Goal: Task Accomplishment & Management: Complete application form

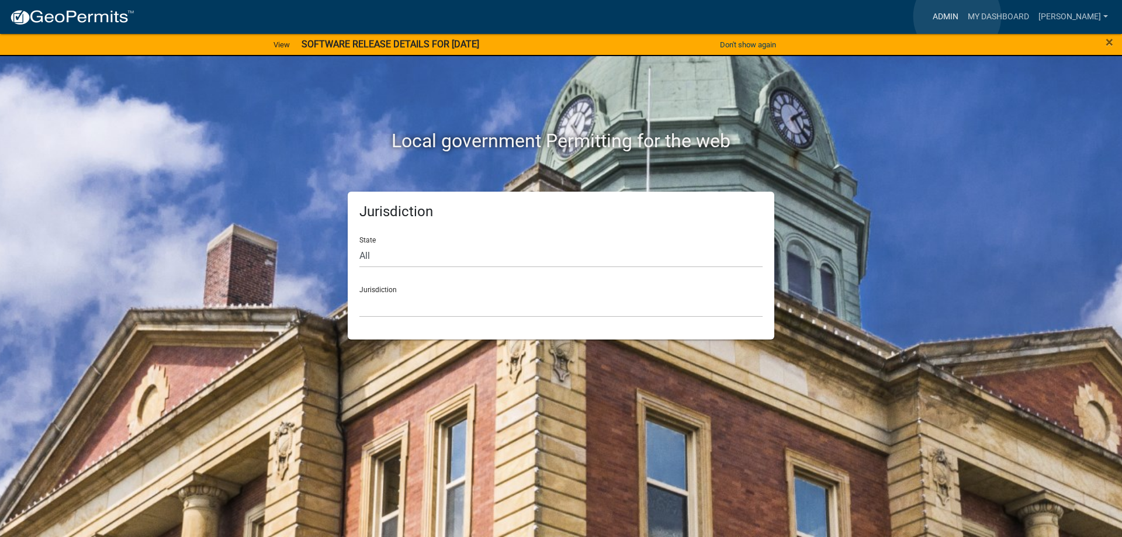
click at [957, 16] on link "Admin" at bounding box center [945, 17] width 35 height 22
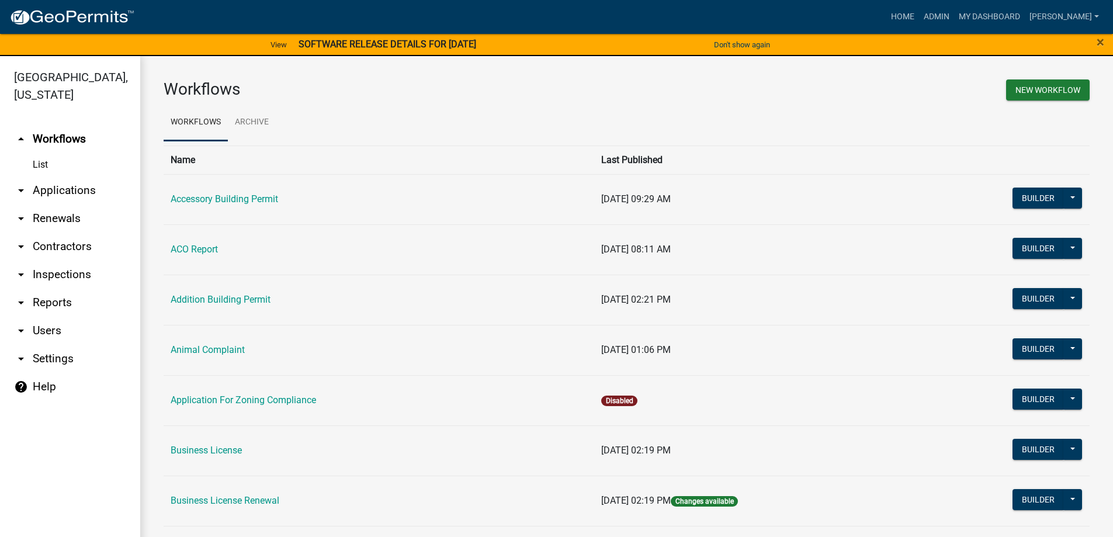
click at [61, 186] on link "arrow_drop_down Applications" at bounding box center [70, 190] width 140 height 28
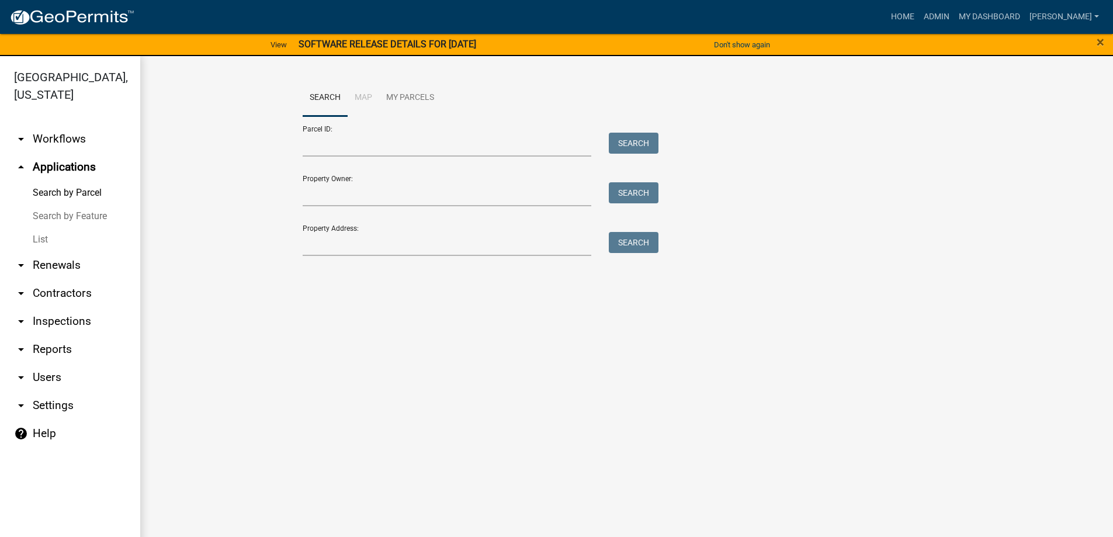
click at [44, 241] on link "List" at bounding box center [70, 239] width 140 height 23
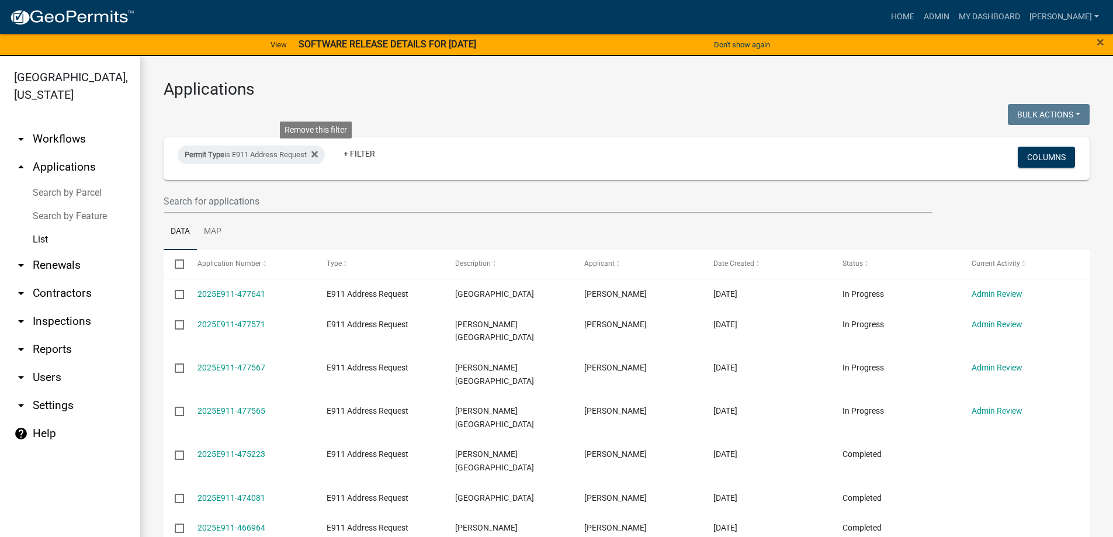
click at [316, 153] on icon at bounding box center [314, 154] width 6 height 9
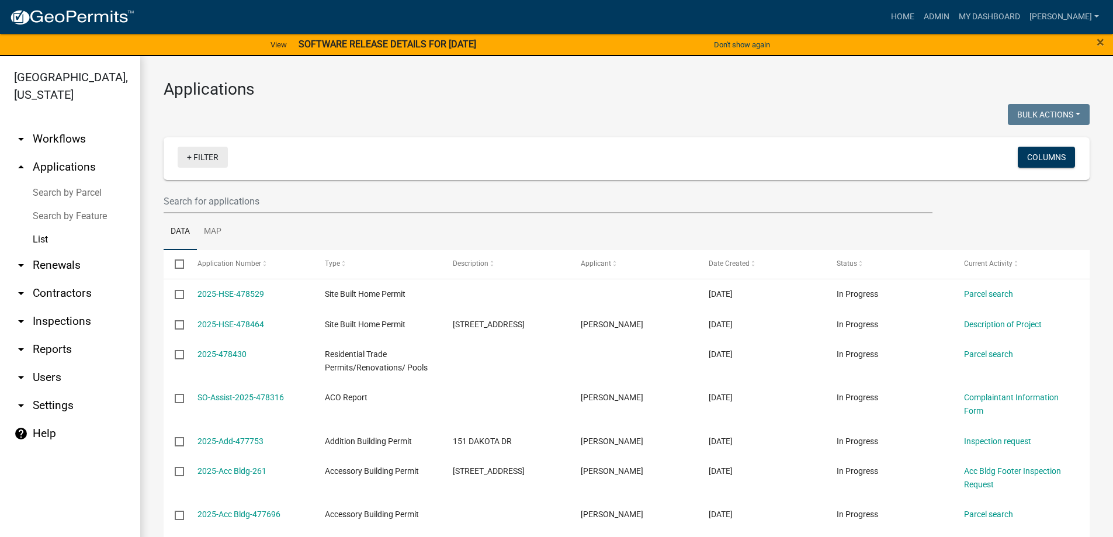
click at [210, 157] on link "+ Filter" at bounding box center [203, 157] width 50 height 21
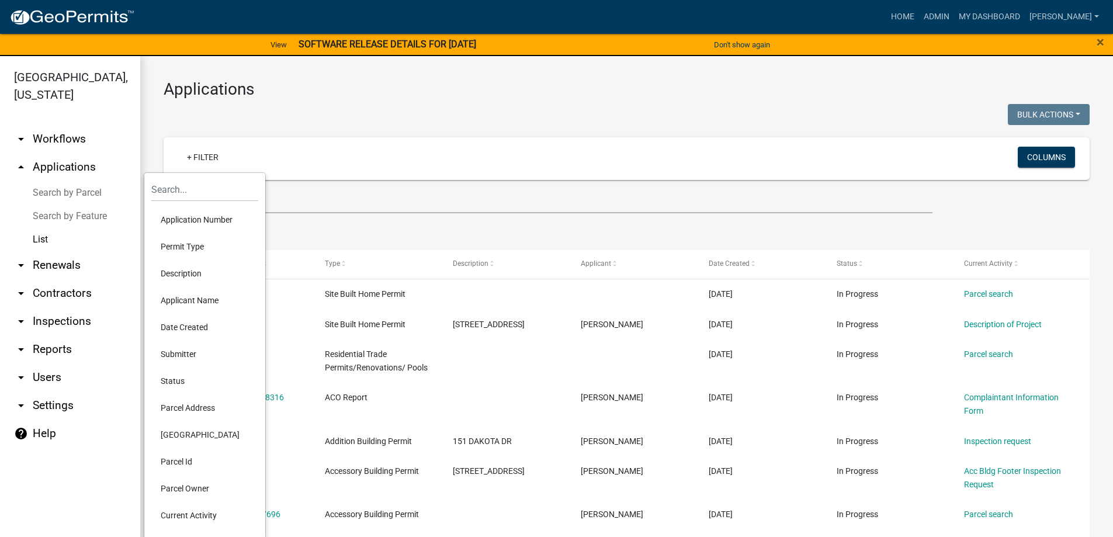
click at [185, 251] on li "Permit Type" at bounding box center [204, 246] width 107 height 27
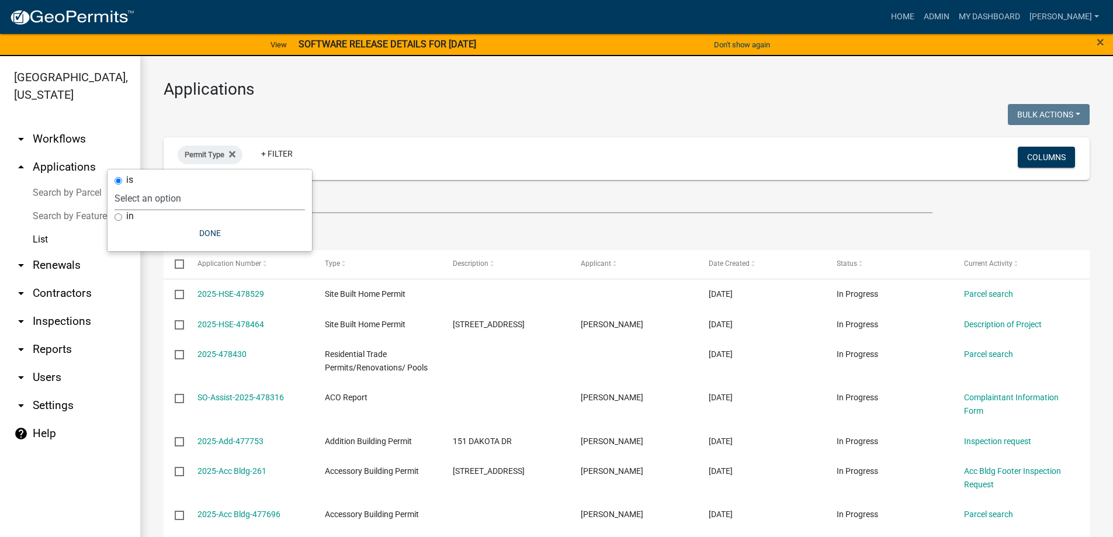
click at [204, 190] on select "Select an option Accessory Building Permit ACO Report Addition Building Permit …" at bounding box center [210, 198] width 191 height 24
select select "9392b413-e213-483e-84e1-99bbd6c8e640"
click at [166, 186] on select "Select an option Accessory Building Permit ACO Report Addition Building Permit …" at bounding box center [210, 198] width 191 height 24
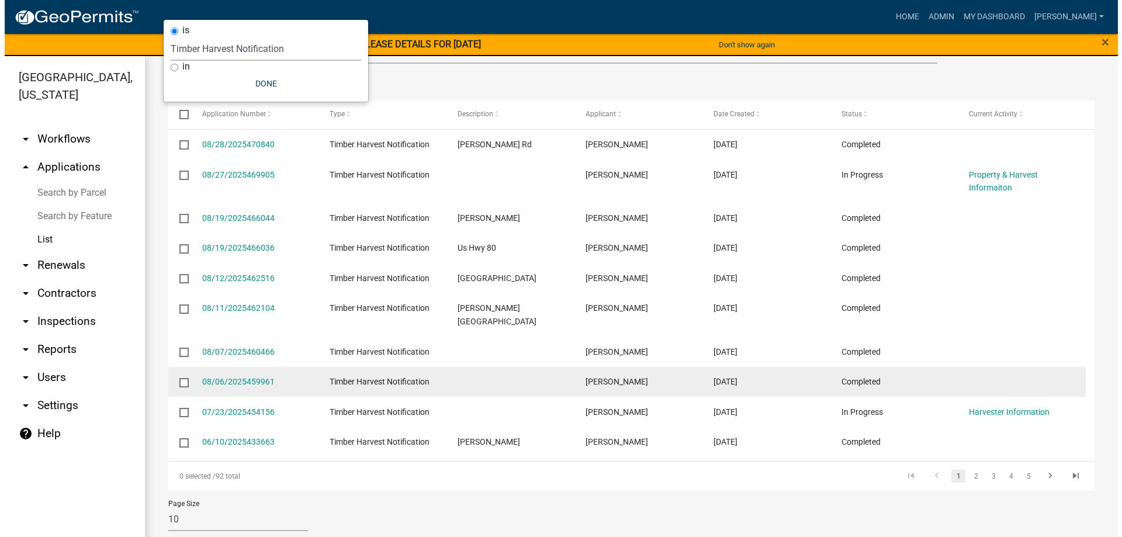
scroll to position [33, 0]
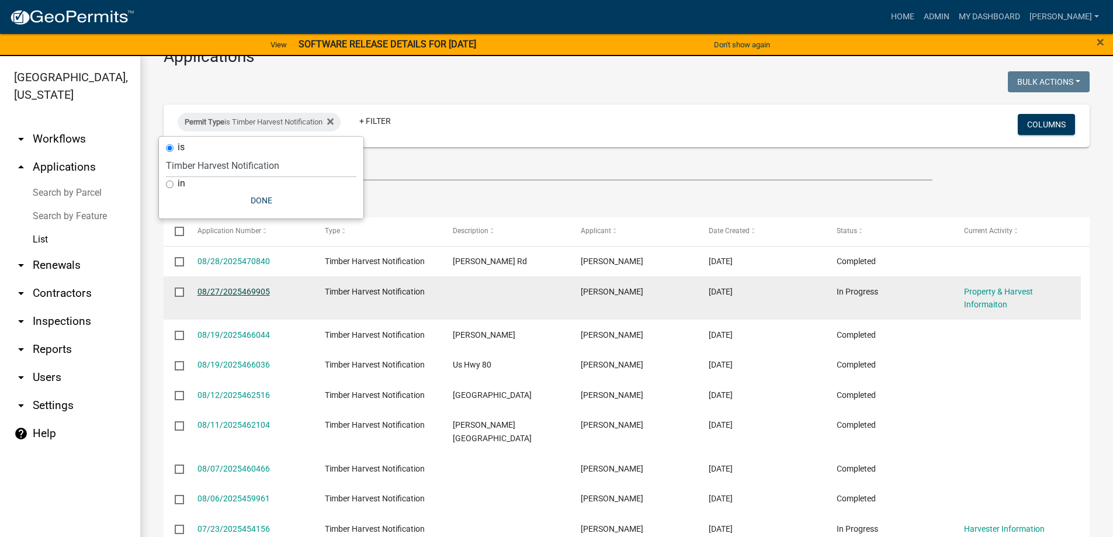
click at [229, 289] on link "08/27/2025469905" at bounding box center [234, 291] width 72 height 9
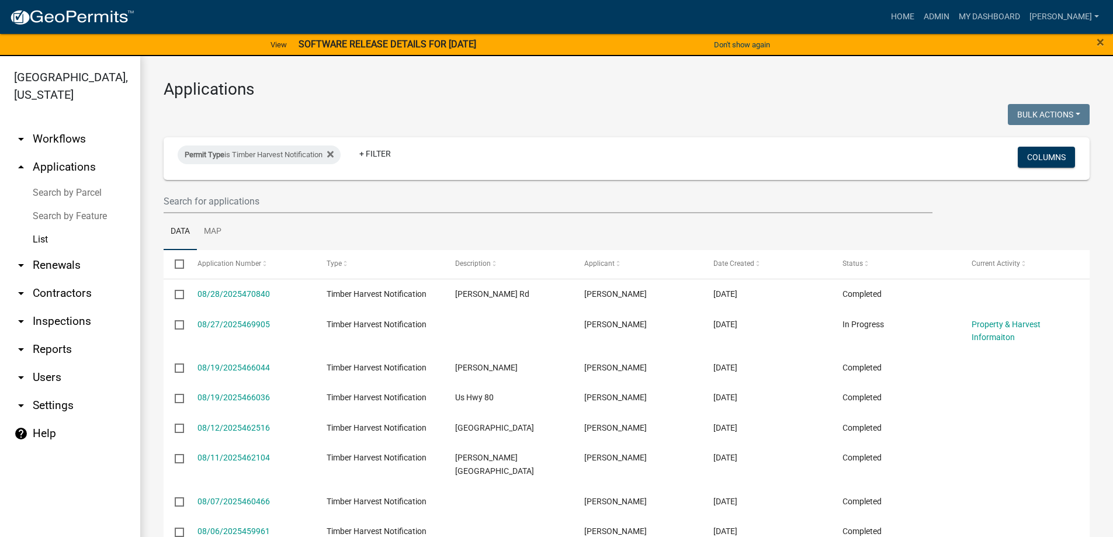
click at [39, 240] on link "List" at bounding box center [70, 239] width 140 height 23
click at [334, 156] on icon at bounding box center [330, 154] width 6 height 9
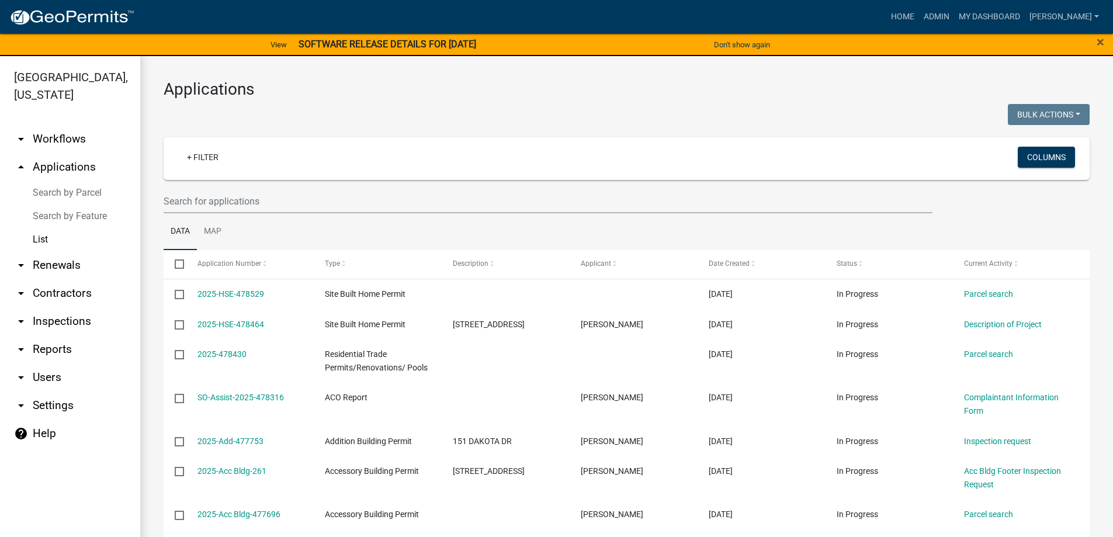
click at [50, 169] on link "arrow_drop_up Applications" at bounding box center [70, 167] width 140 height 28
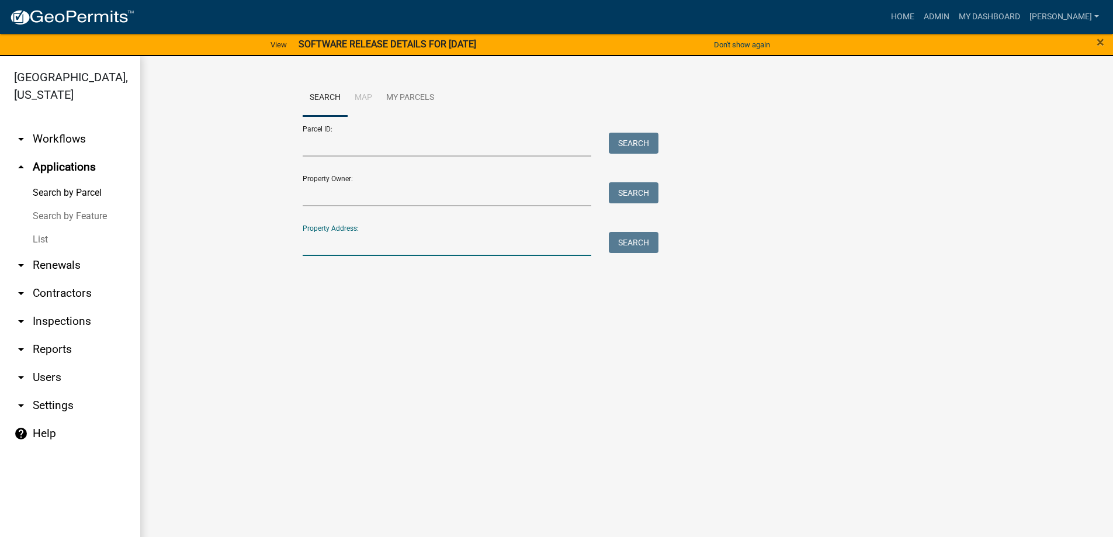
click at [328, 242] on input "Property Address:" at bounding box center [447, 244] width 289 height 24
click at [353, 143] on input "Parcel ID:" at bounding box center [447, 145] width 289 height 24
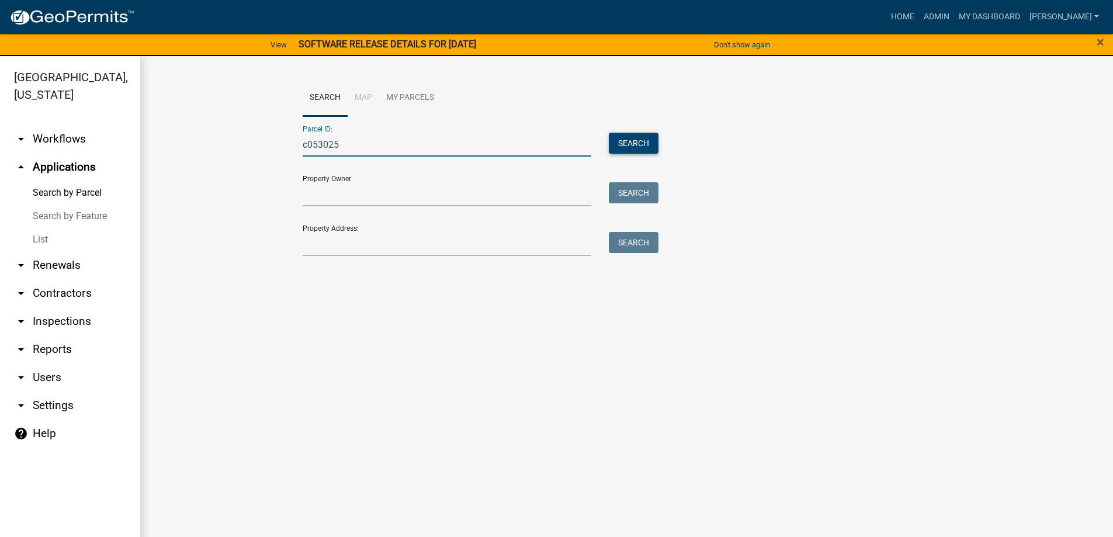
type input "c053025"
click at [650, 142] on button "Search" at bounding box center [634, 143] width 50 height 21
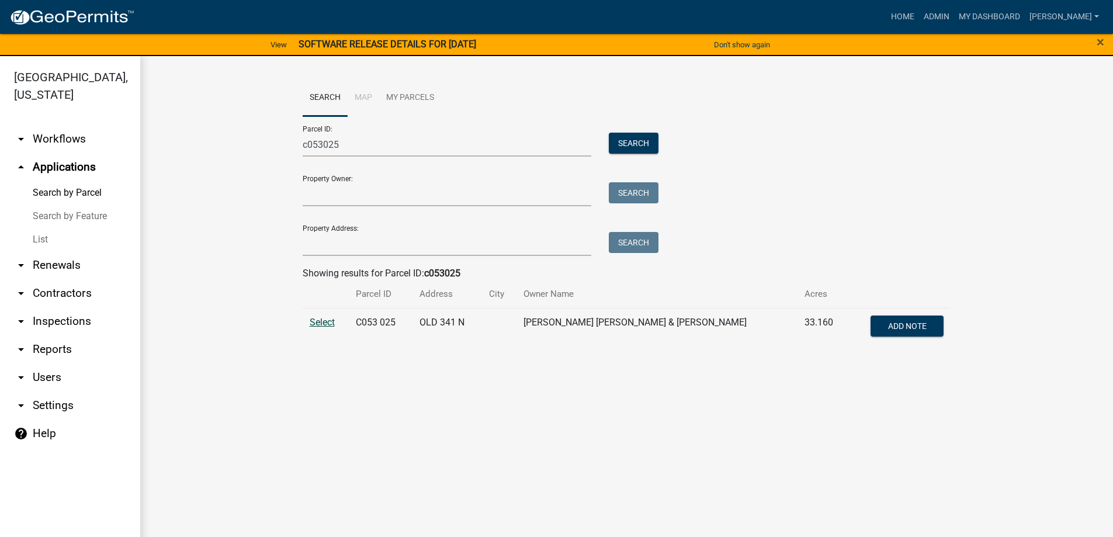
click at [330, 323] on span "Select" at bounding box center [322, 322] width 25 height 11
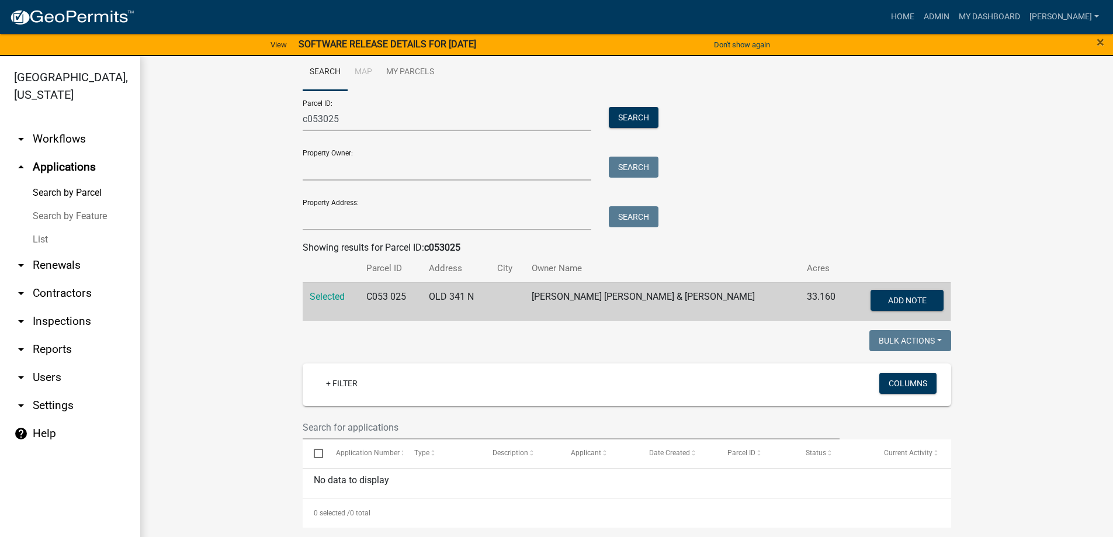
scroll to position [14, 0]
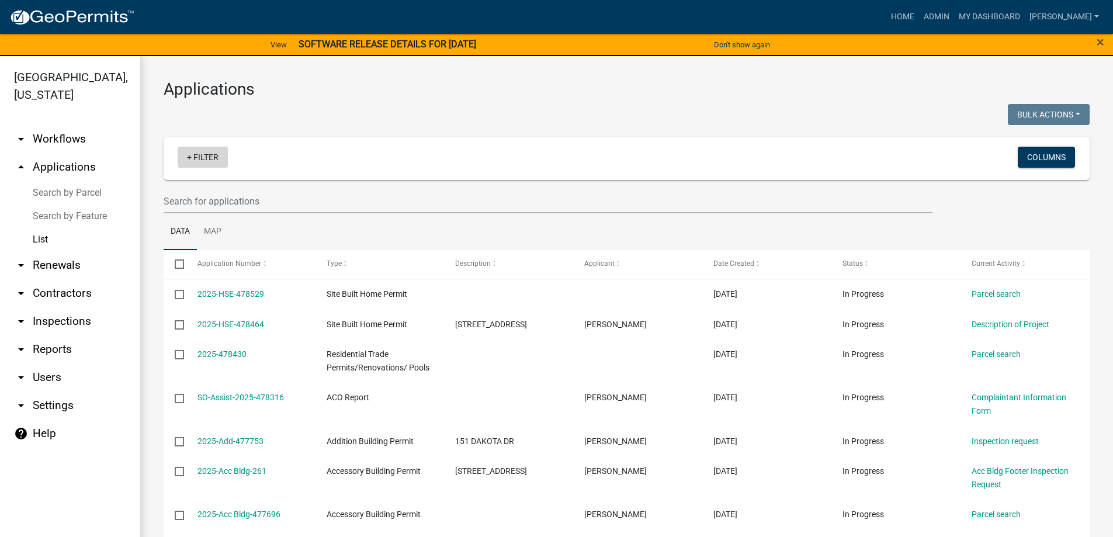
click at [216, 160] on link "+ Filter" at bounding box center [203, 157] width 50 height 21
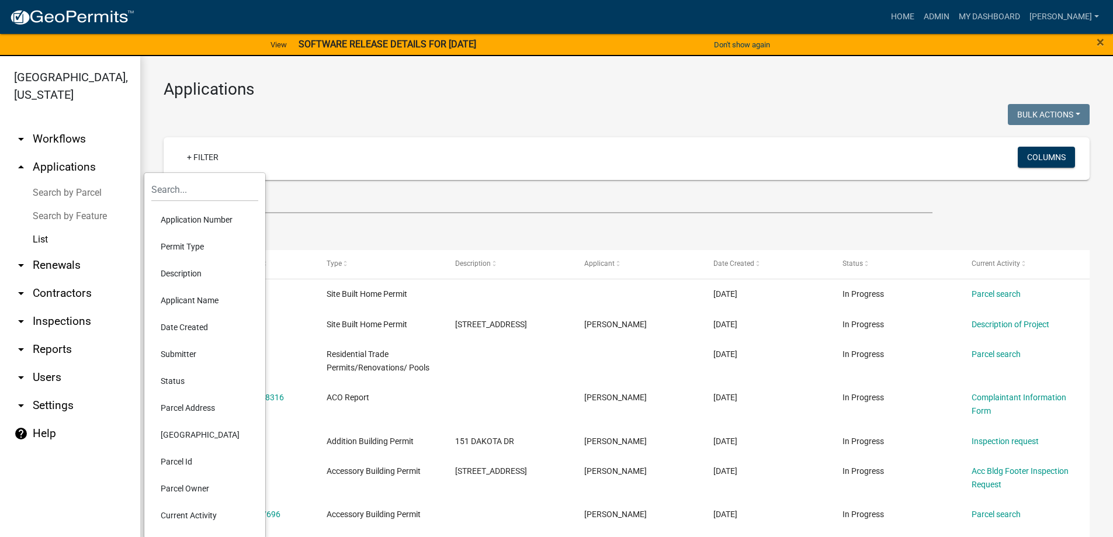
click at [197, 250] on li "Permit Type" at bounding box center [204, 246] width 107 height 27
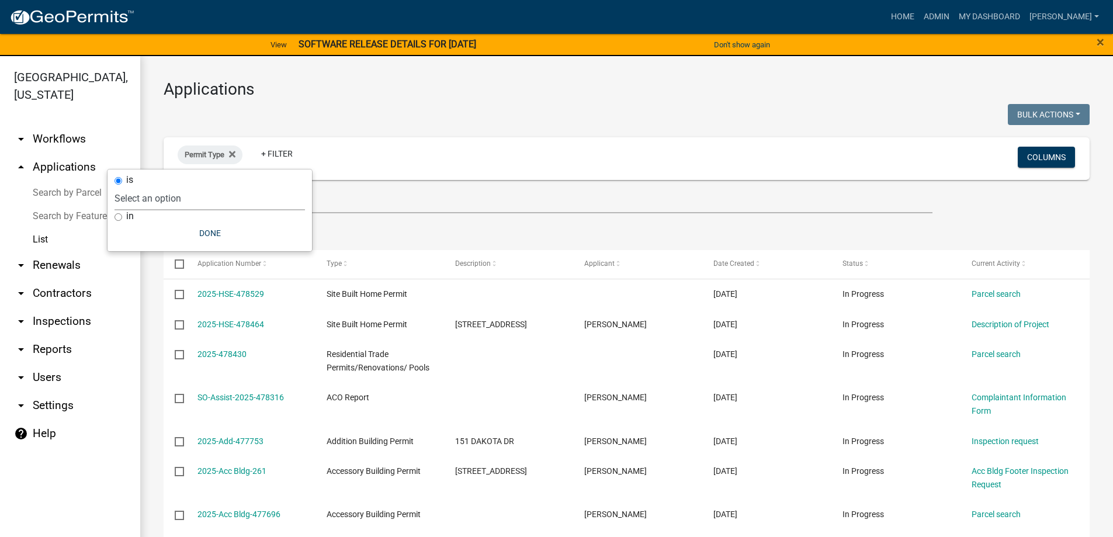
click at [229, 198] on select "Select an option Accessory Building Permit ACO Report Addition Building Permit …" at bounding box center [210, 198] width 191 height 24
select select "9392b413-e213-483e-84e1-99bbd6c8e640"
click at [166, 186] on select "Select an option Accessory Building Permit ACO Report Addition Building Permit …" at bounding box center [210, 198] width 191 height 24
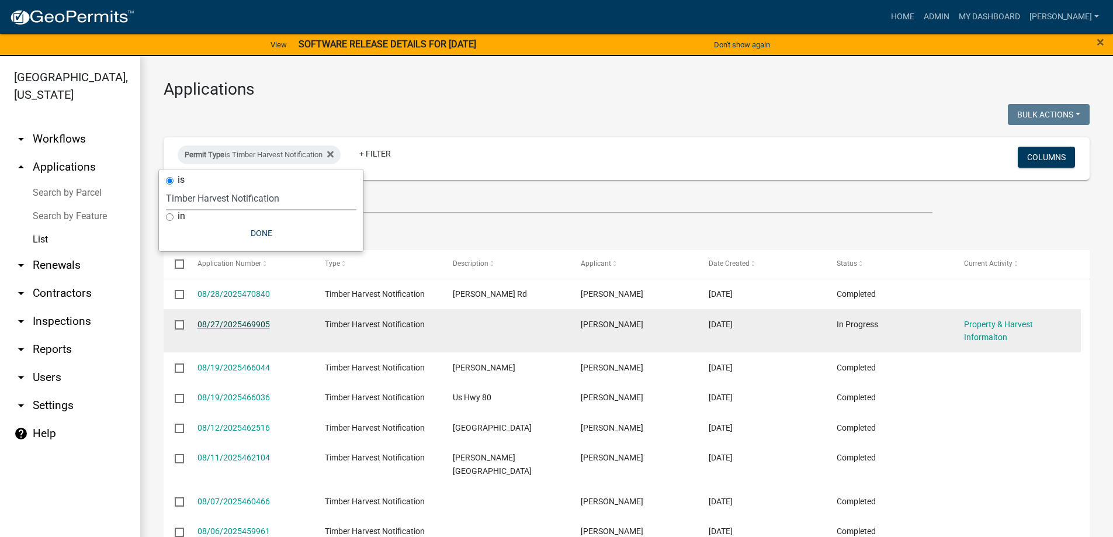
click at [219, 323] on link "08/27/2025469905" at bounding box center [234, 324] width 72 height 9
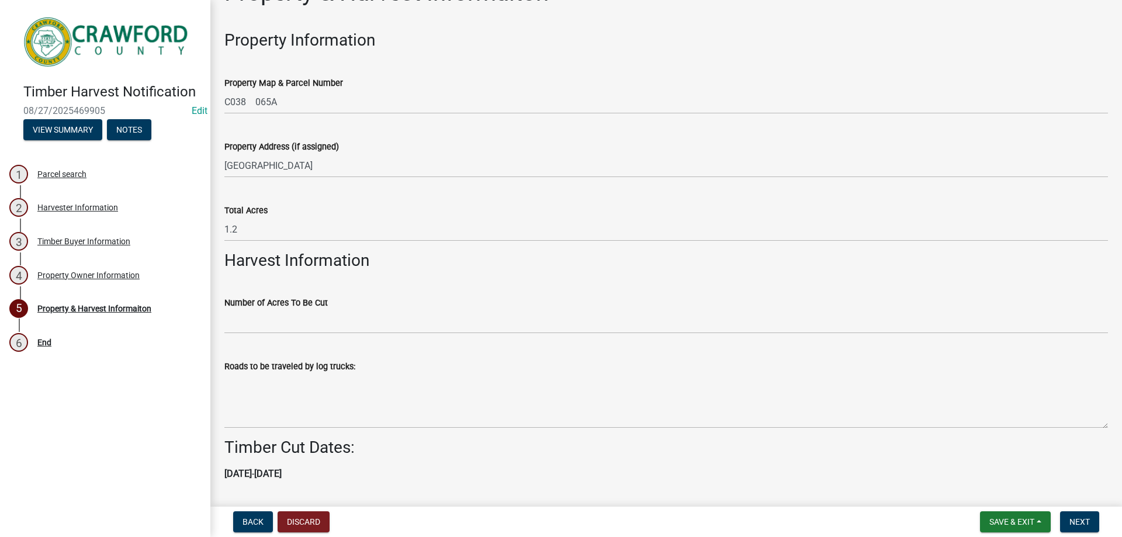
scroll to position [69, 0]
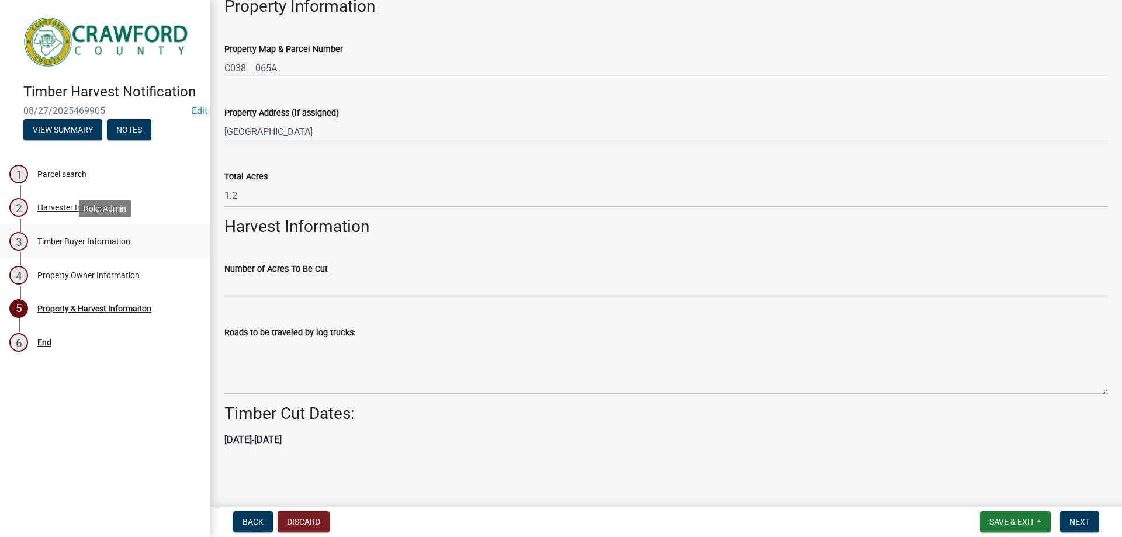
click at [67, 238] on div "Timber Buyer Information" at bounding box center [83, 241] width 93 height 8
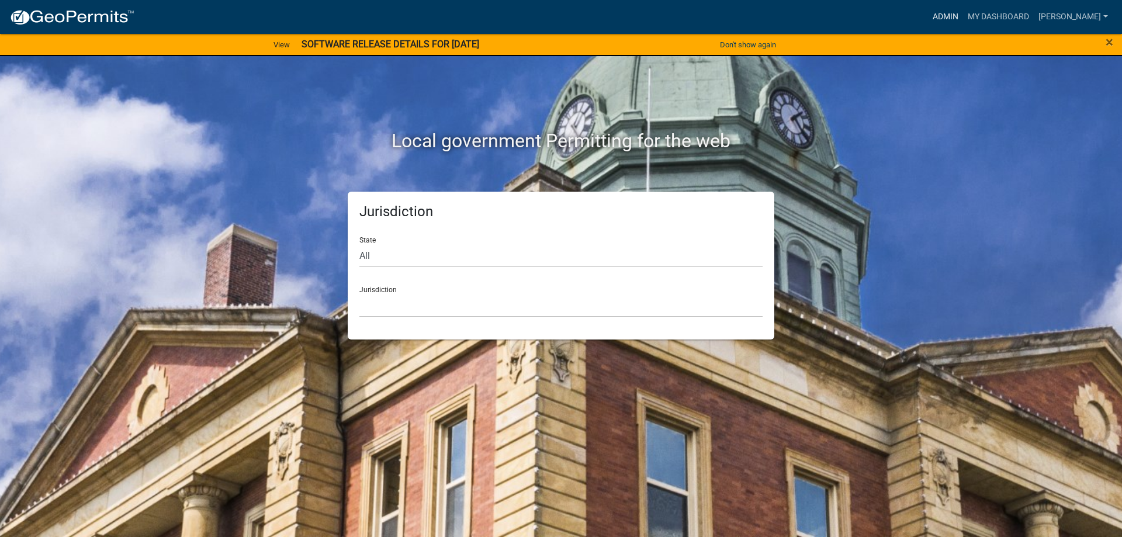
click at [951, 19] on link "Admin" at bounding box center [945, 17] width 35 height 22
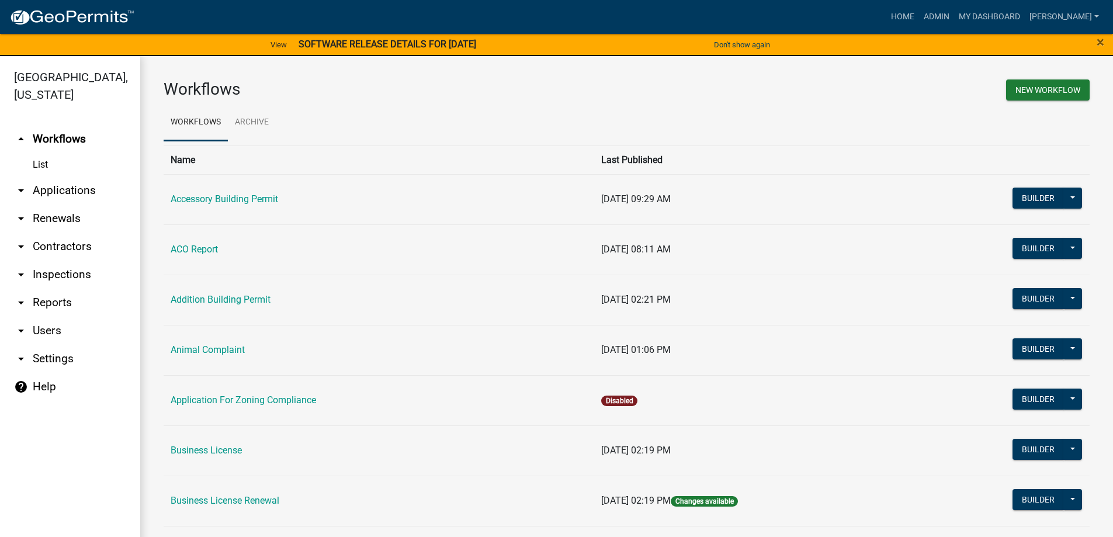
click at [84, 192] on link "arrow_drop_down Applications" at bounding box center [70, 190] width 140 height 28
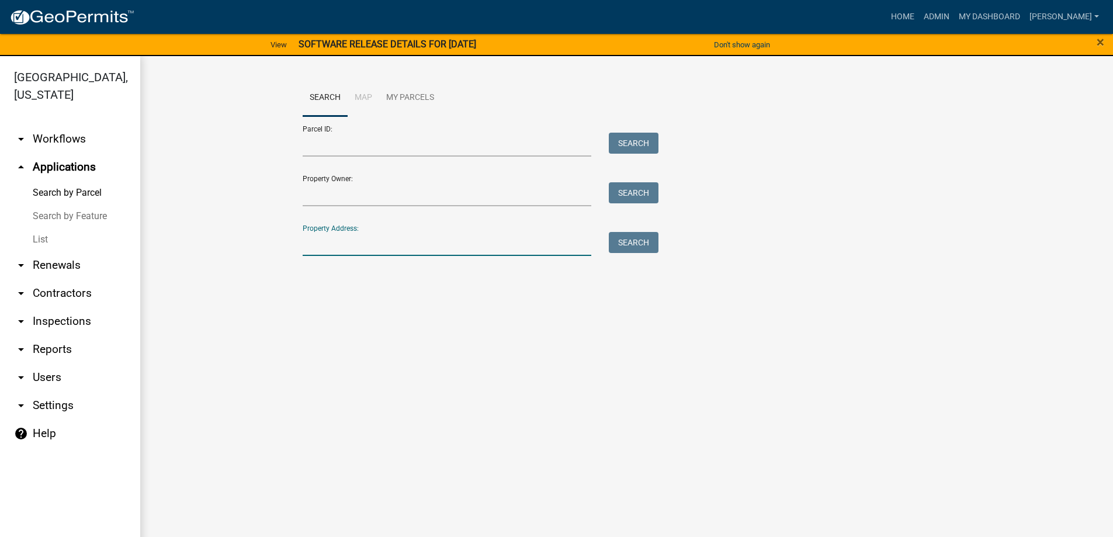
click at [376, 251] on input "Property Address:" at bounding box center [447, 244] width 289 height 24
type input "231"
click at [645, 246] on button "Search" at bounding box center [634, 242] width 50 height 21
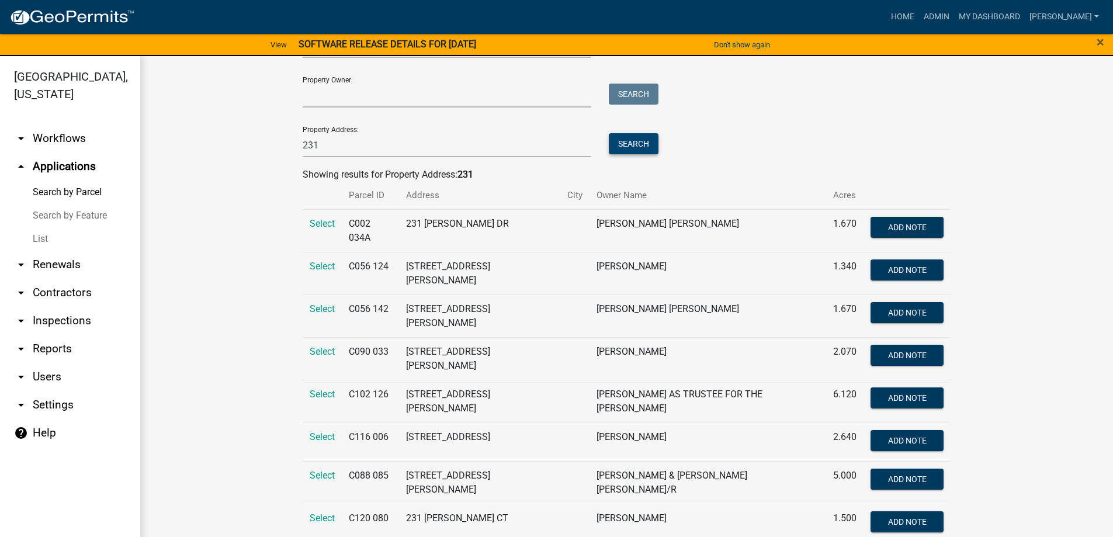
scroll to position [14, 0]
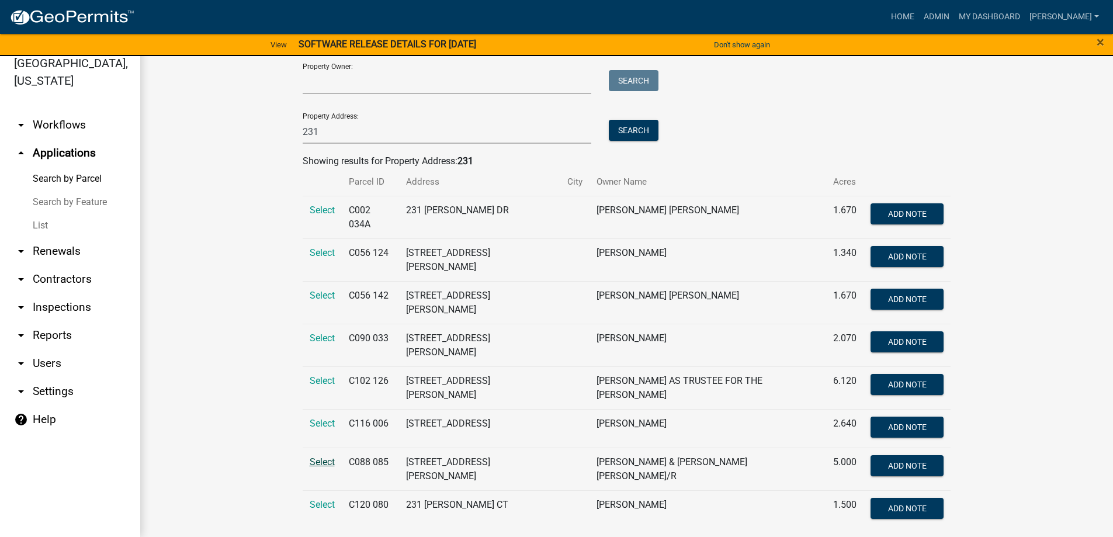
click at [321, 456] on span "Select" at bounding box center [322, 461] width 25 height 11
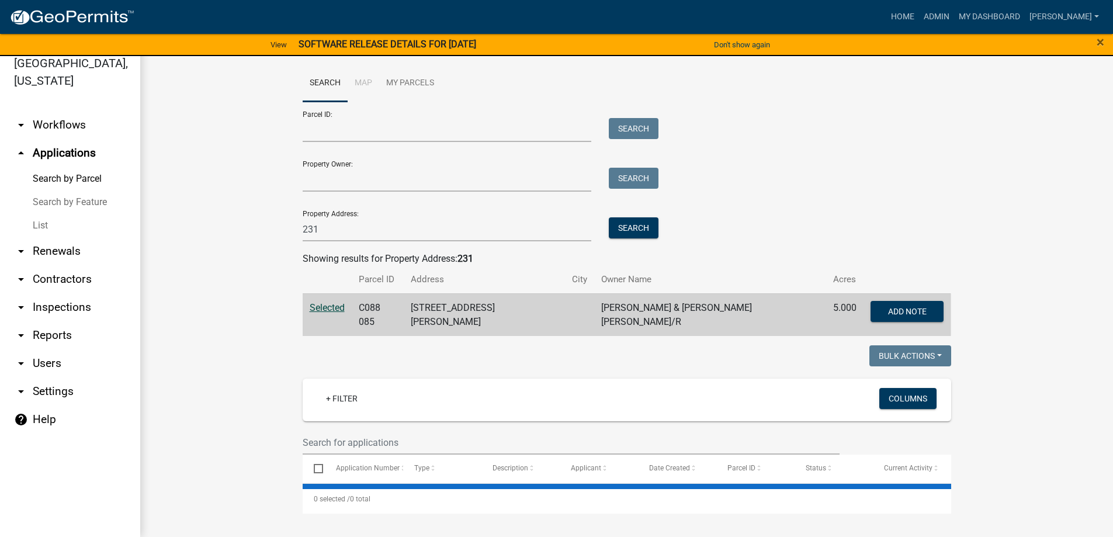
scroll to position [0, 0]
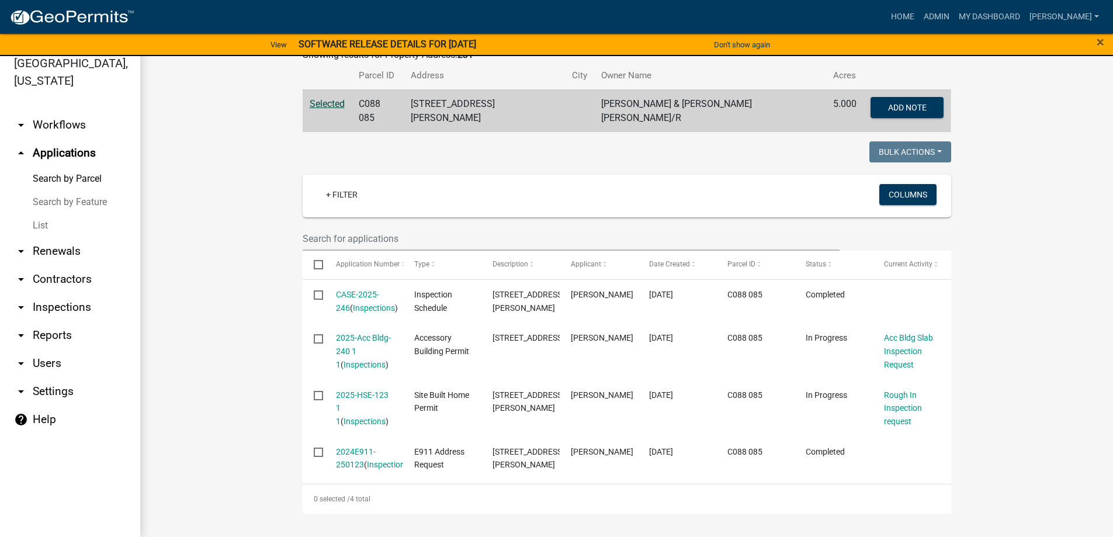
scroll to position [241, 0]
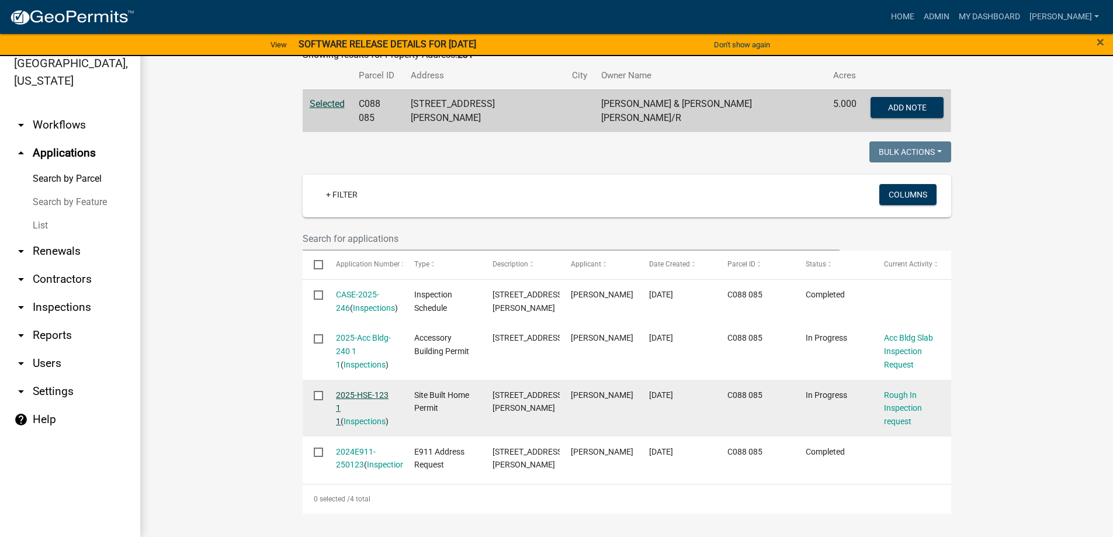
click at [371, 390] on link "2025-HSE-123 1 1" at bounding box center [362, 408] width 53 height 36
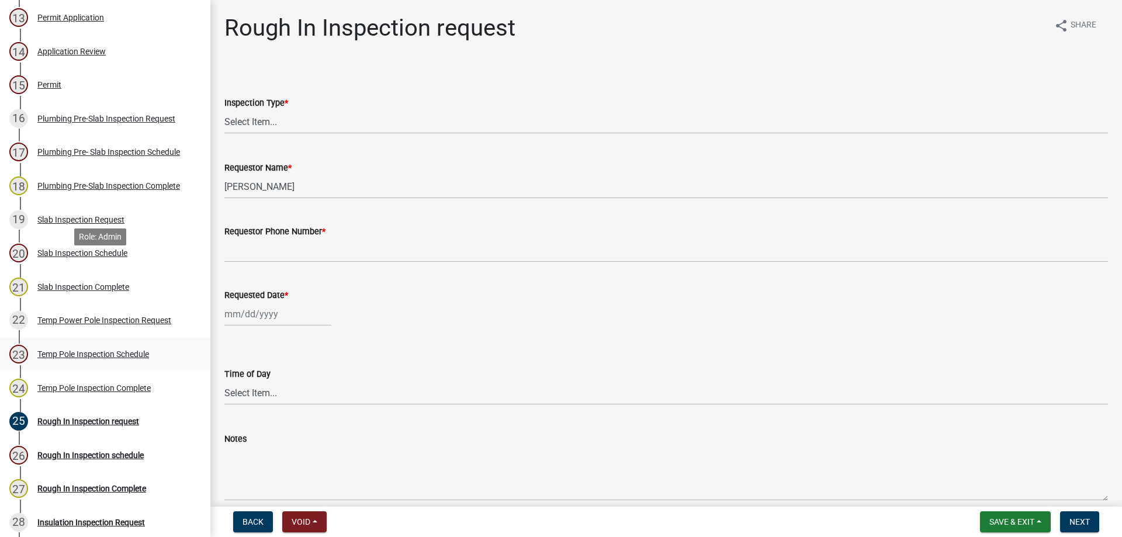
scroll to position [701, 0]
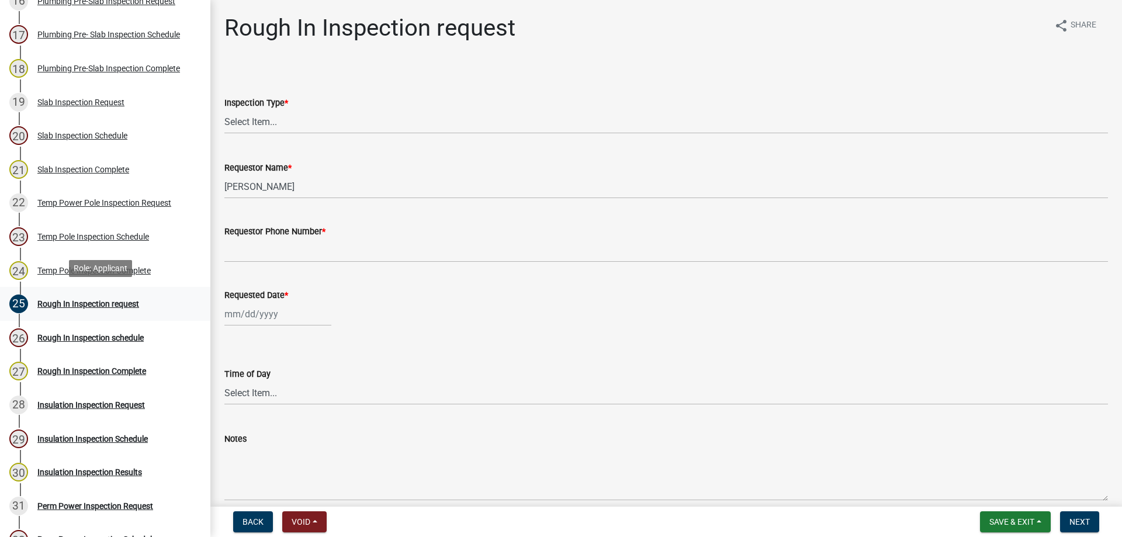
click at [112, 301] on div "Rough In Inspection request" at bounding box center [88, 304] width 102 height 8
click at [275, 125] on select "Select Item... Rough In" at bounding box center [666, 122] width 884 height 24
click at [224, 110] on select "Select Item... Rough In" at bounding box center [666, 122] width 884 height 24
select select "e2e4a847-a50e-4e3e-9911-1cda0967d007"
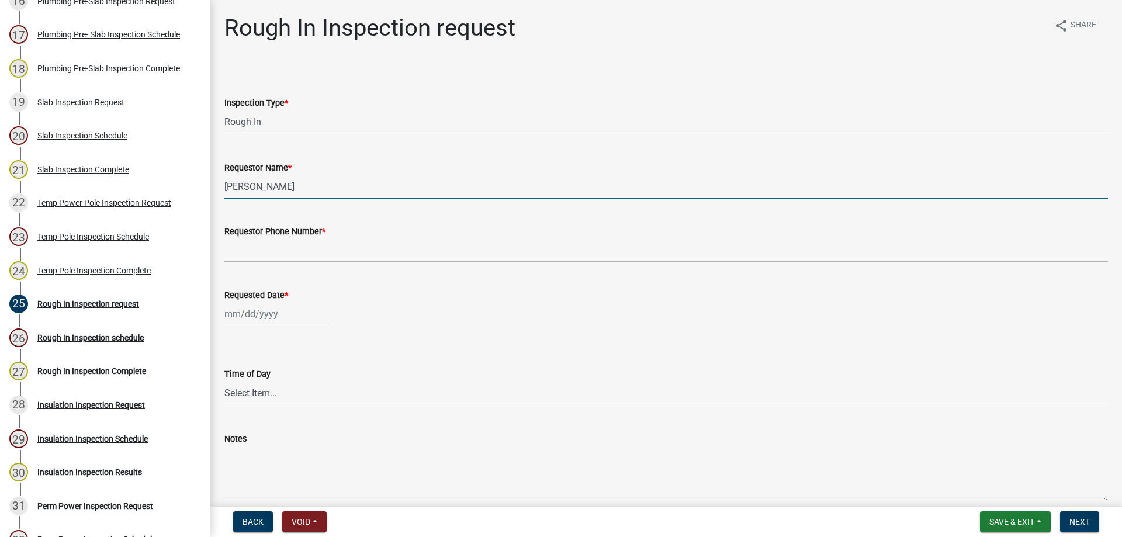
click at [298, 184] on input "Layla Kriz" at bounding box center [666, 187] width 884 height 24
drag, startPoint x: 296, startPoint y: 188, endPoint x: 195, endPoint y: 190, distance: 100.5
click at [195, 190] on div "Site Built Home Permit 2025-HSE-123 Edit View Summary Notes Show emails 1 Parce…" at bounding box center [561, 268] width 1122 height 537
type input "Tammie Graumann"
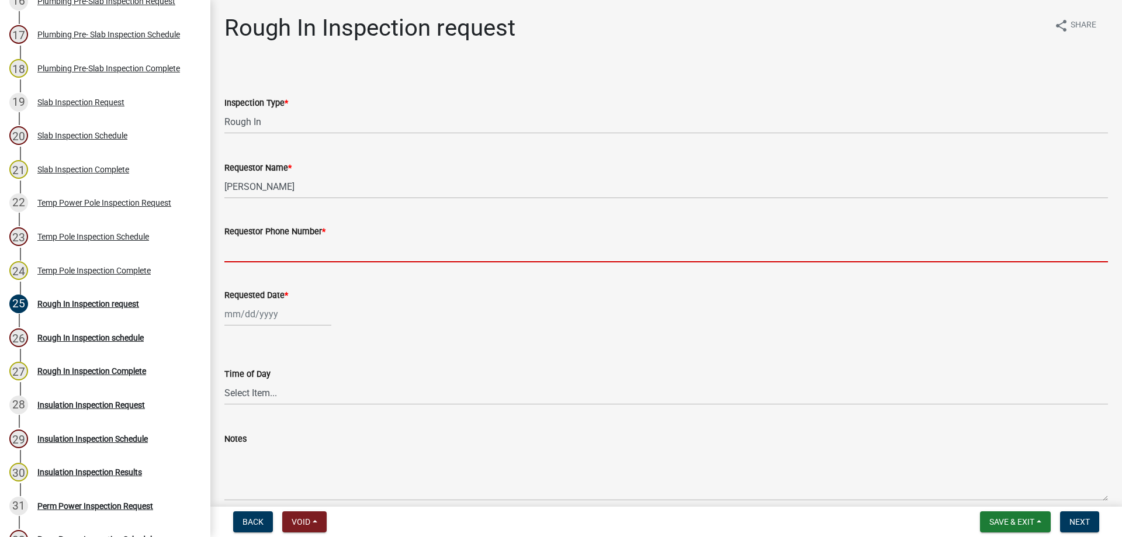
click at [303, 257] on input "Requestor Phone Number *" at bounding box center [666, 250] width 884 height 24
type input "4788363199"
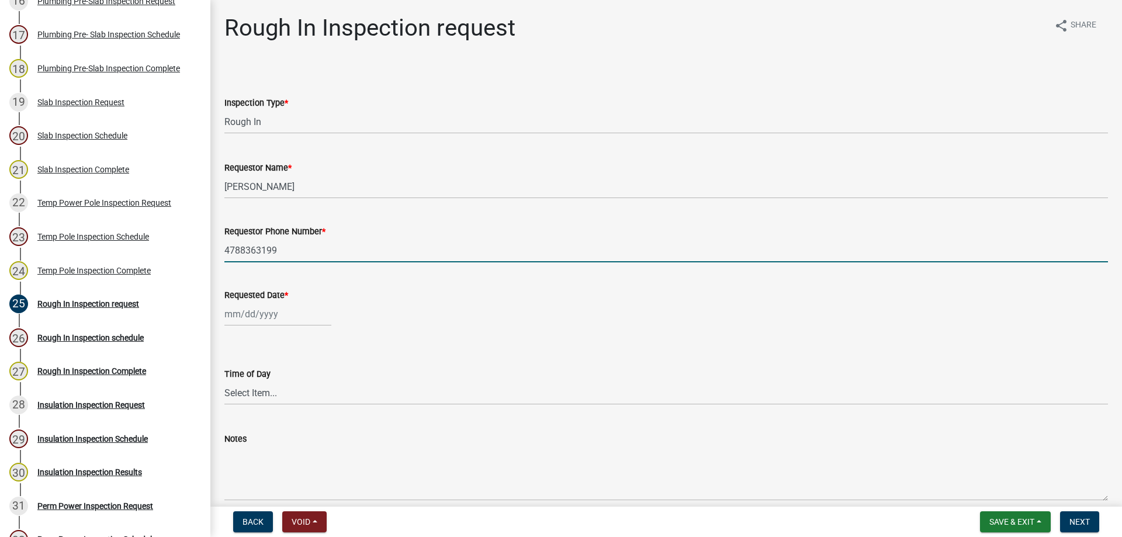
click at [274, 322] on div at bounding box center [277, 314] width 107 height 24
select select "9"
select select "2025"
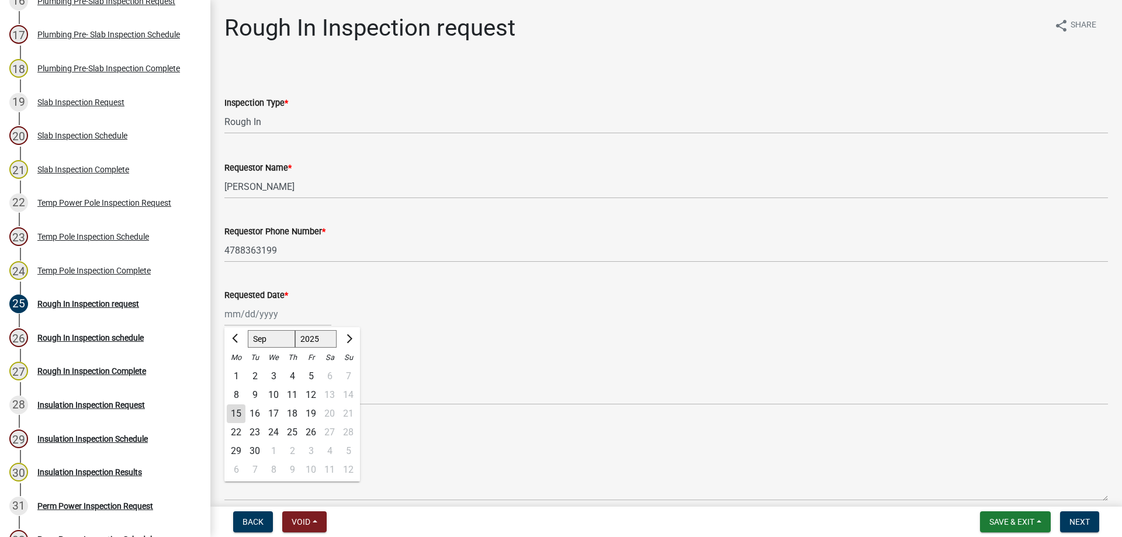
click at [237, 420] on div "15" at bounding box center [236, 413] width 19 height 19
type input "[DATE]"
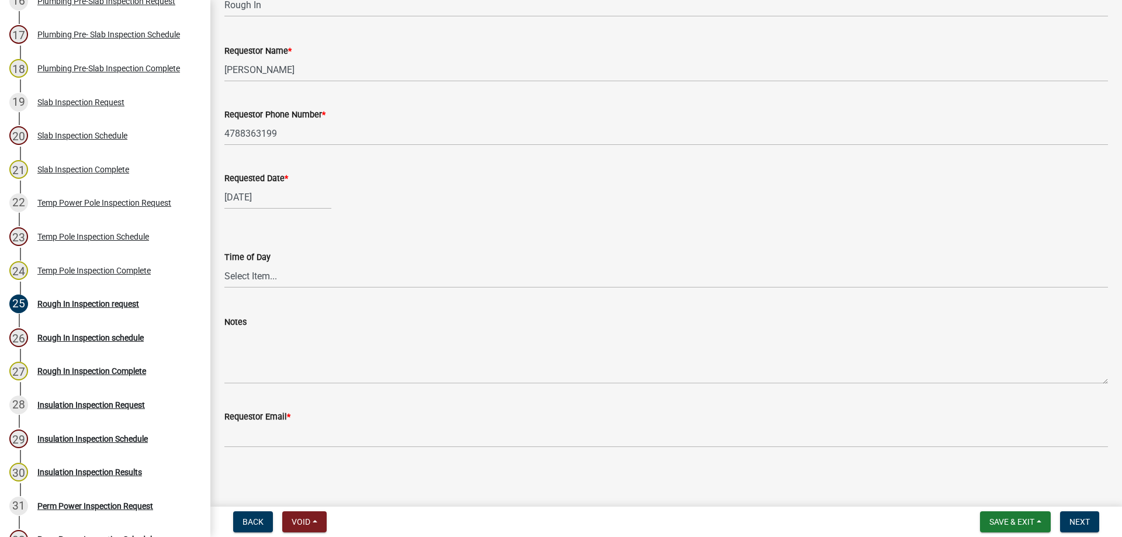
scroll to position [117, 0]
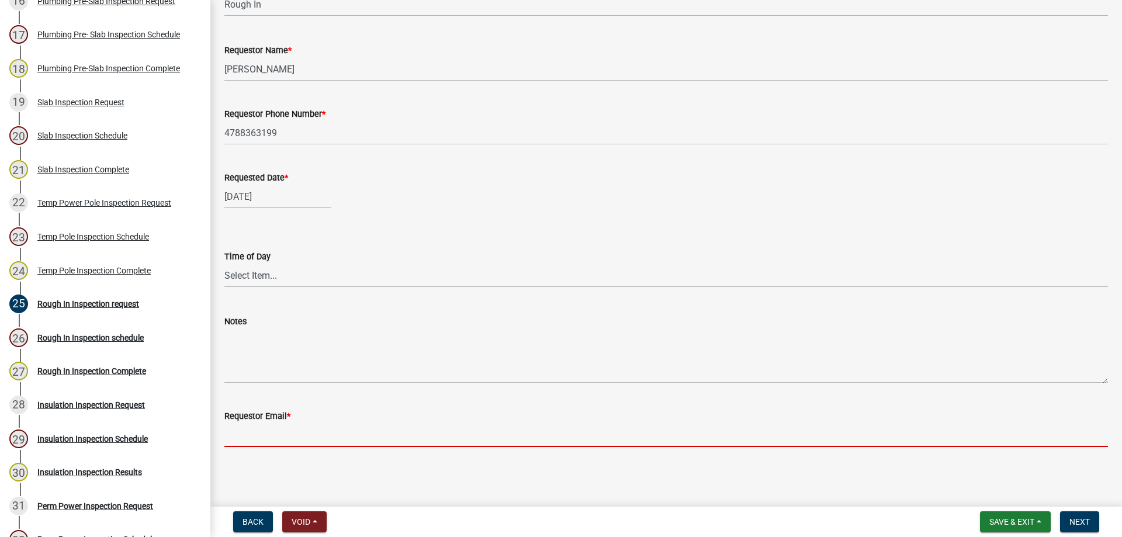
click at [316, 432] on input "Requestor Email *" at bounding box center [666, 435] width 884 height 24
type input "t.graumann@crawfordcountyga.org"
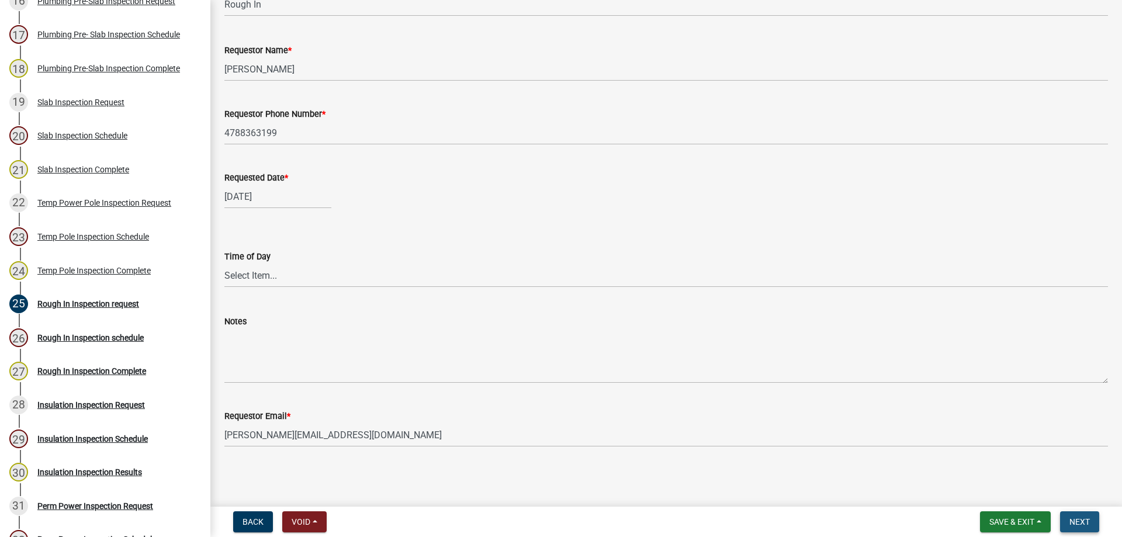
click at [1084, 525] on span "Next" at bounding box center [1079, 521] width 20 height 9
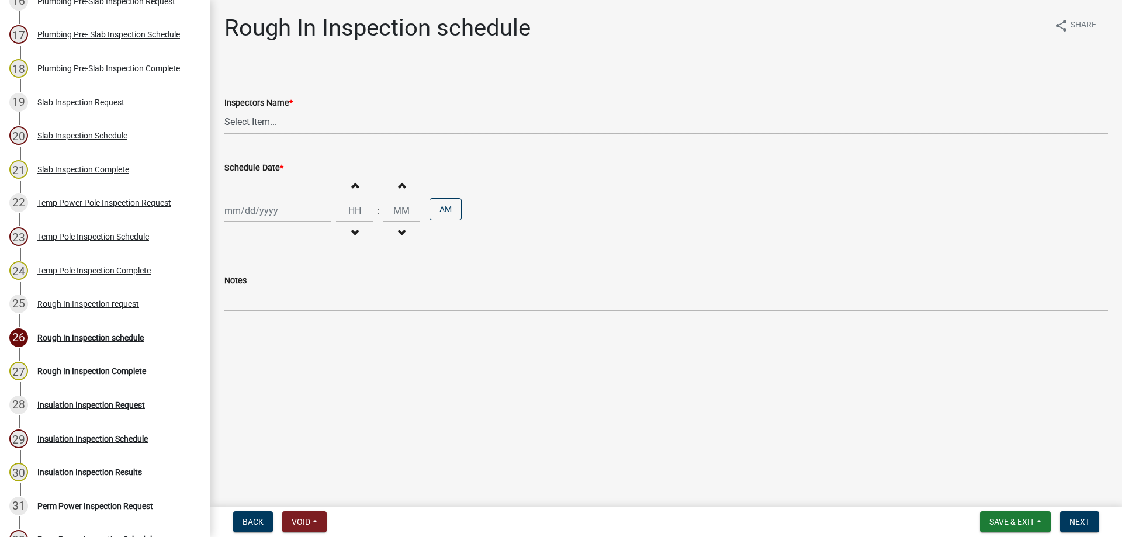
click at [278, 123] on select "Select Item... Jeremy.andrews (Jeremy ) TT_Administrator (Tracy Troutner)" at bounding box center [666, 122] width 884 height 24
select select "a844a88f-ba44-4800-9e08-05e10520dbf6"
click at [224, 110] on select "Select Item... Jeremy.andrews (Jeremy ) TT_Administrator (Tracy Troutner)" at bounding box center [666, 122] width 884 height 24
click at [304, 214] on div at bounding box center [277, 211] width 107 height 24
select select "9"
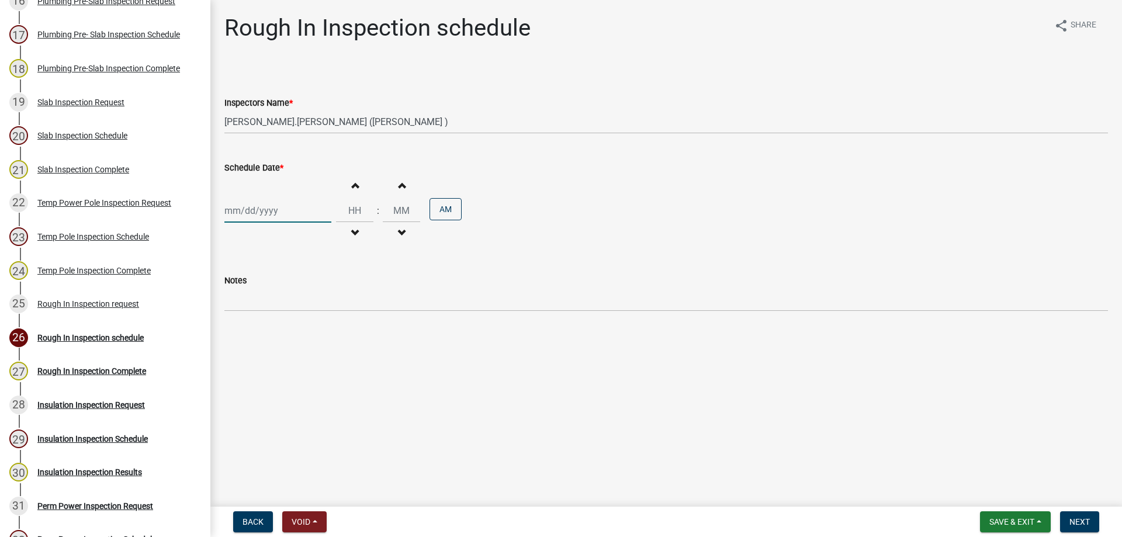
select select "2025"
click at [254, 305] on div "16" at bounding box center [254, 310] width 19 height 19
type input "09/16/2025"
click at [352, 188] on span "button" at bounding box center [355, 185] width 6 height 9
type input "01"
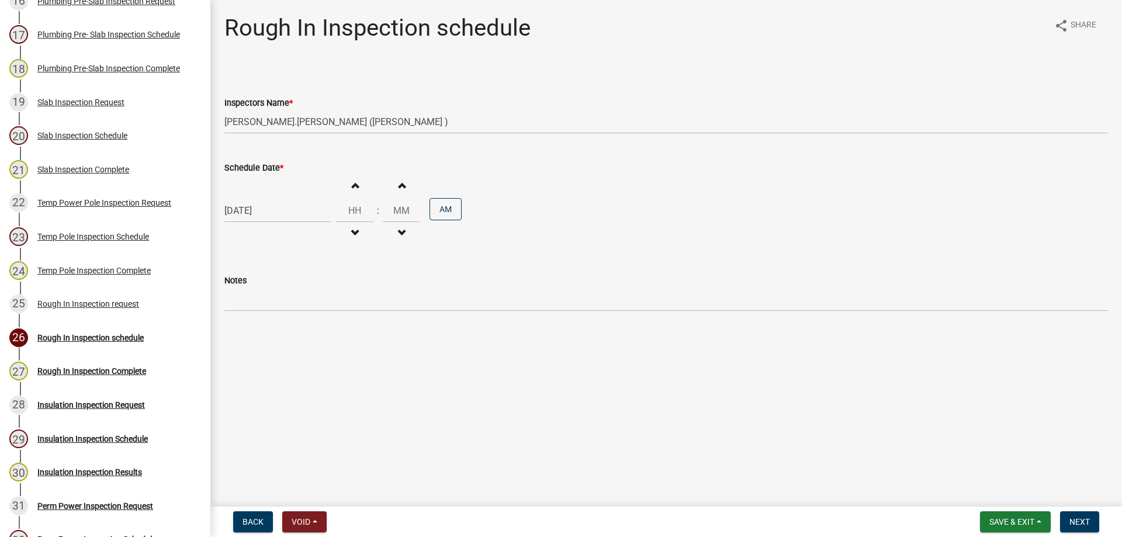
type input "00"
click at [352, 188] on span "button" at bounding box center [355, 185] width 6 height 9
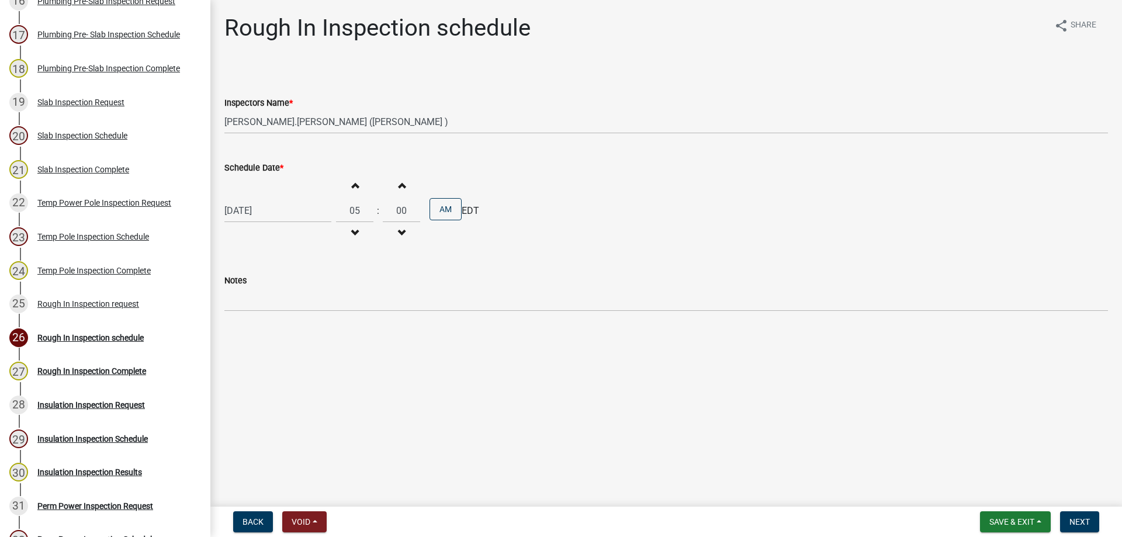
click at [352, 188] on span "button" at bounding box center [355, 185] width 6 height 9
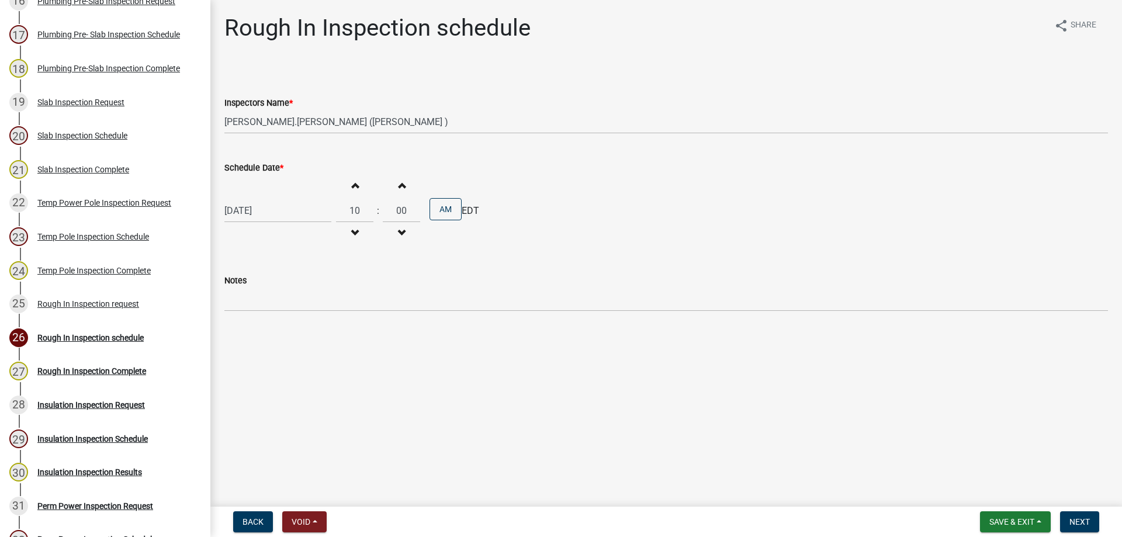
click at [352, 188] on span "button" at bounding box center [355, 185] width 6 height 9
type input "12"
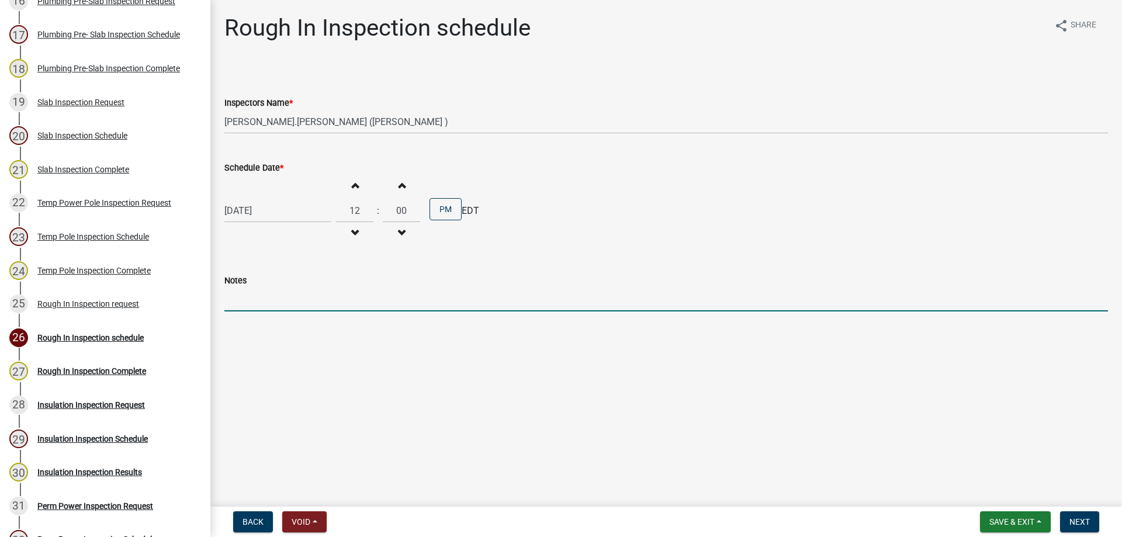
click at [253, 302] on input "Notes" at bounding box center [666, 300] width 884 height 24
type input "Gate is unlocked"
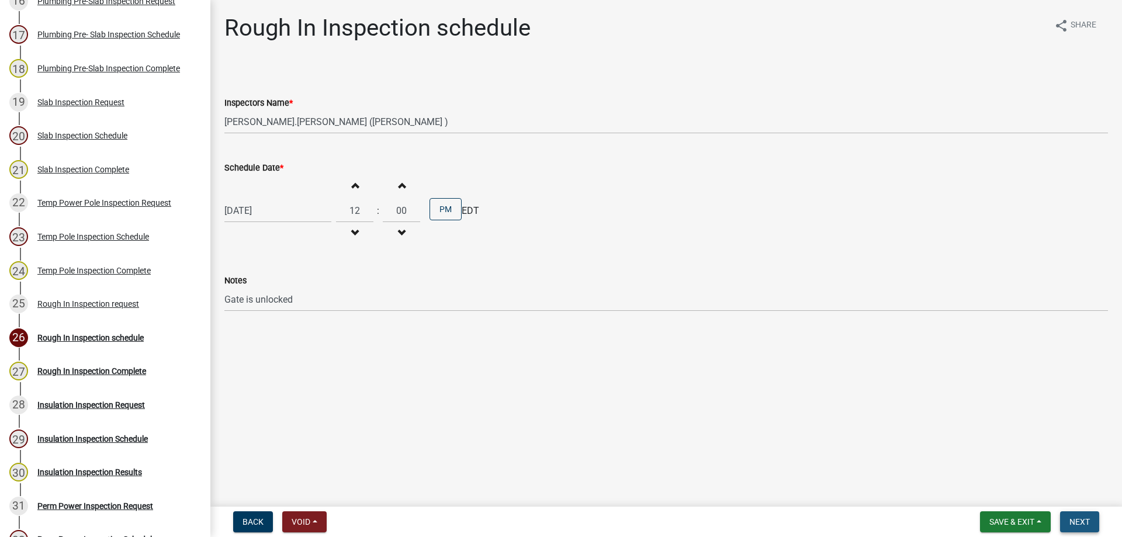
click at [1078, 520] on span "Next" at bounding box center [1079, 521] width 20 height 9
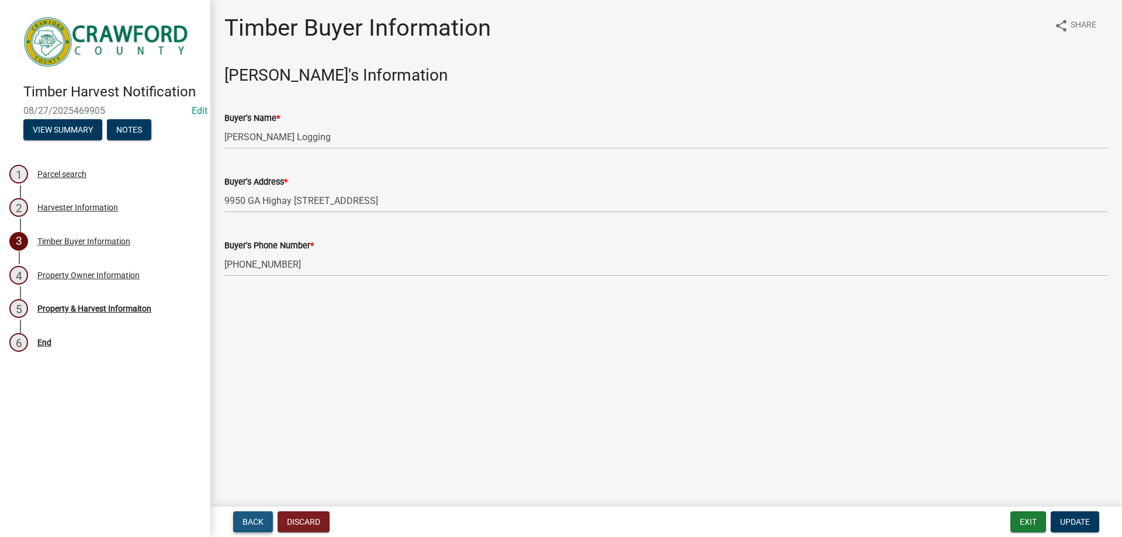
click at [257, 525] on span "Back" at bounding box center [253, 521] width 21 height 9
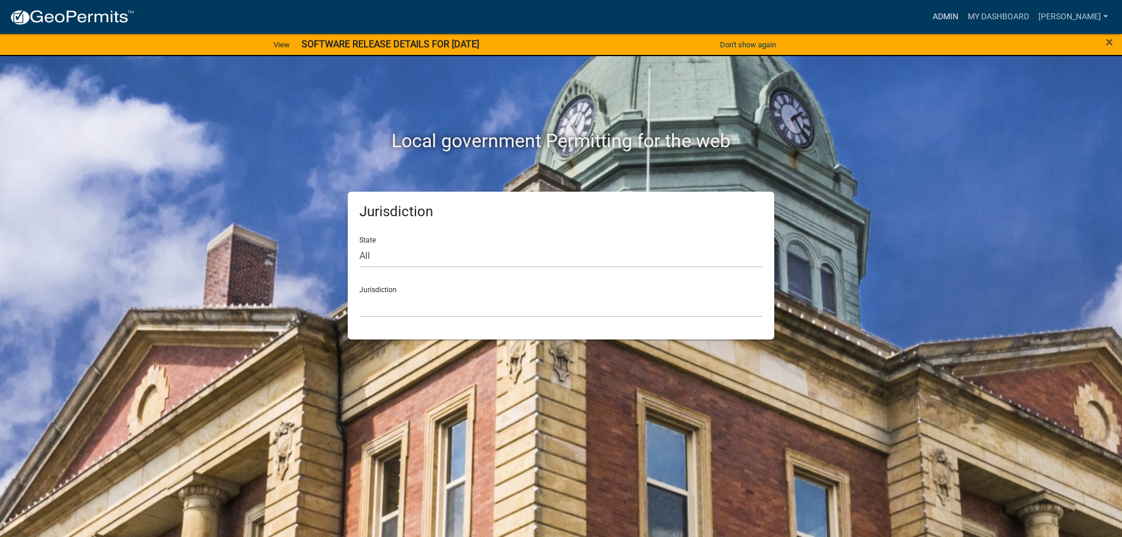
click at [956, 14] on link "Admin" at bounding box center [945, 17] width 35 height 22
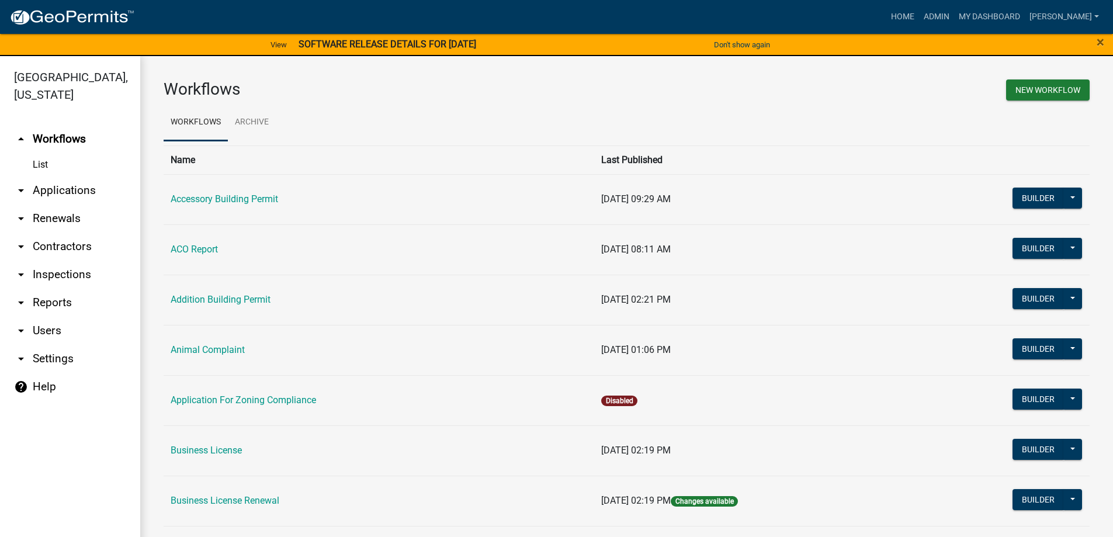
click at [49, 216] on link "arrow_drop_down Renewals" at bounding box center [70, 219] width 140 height 28
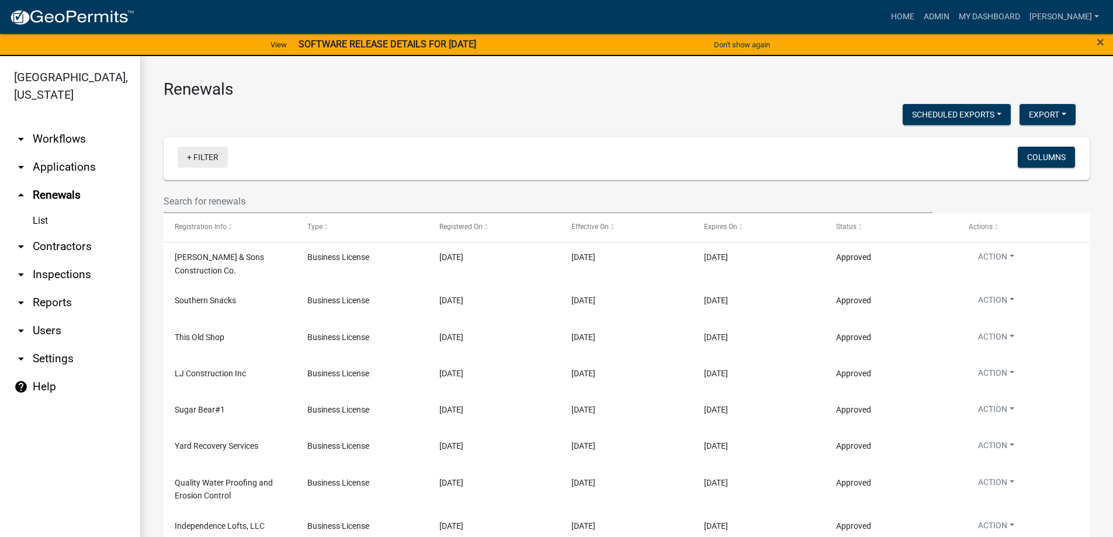
click at [196, 160] on link "+ Filter" at bounding box center [203, 157] width 50 height 21
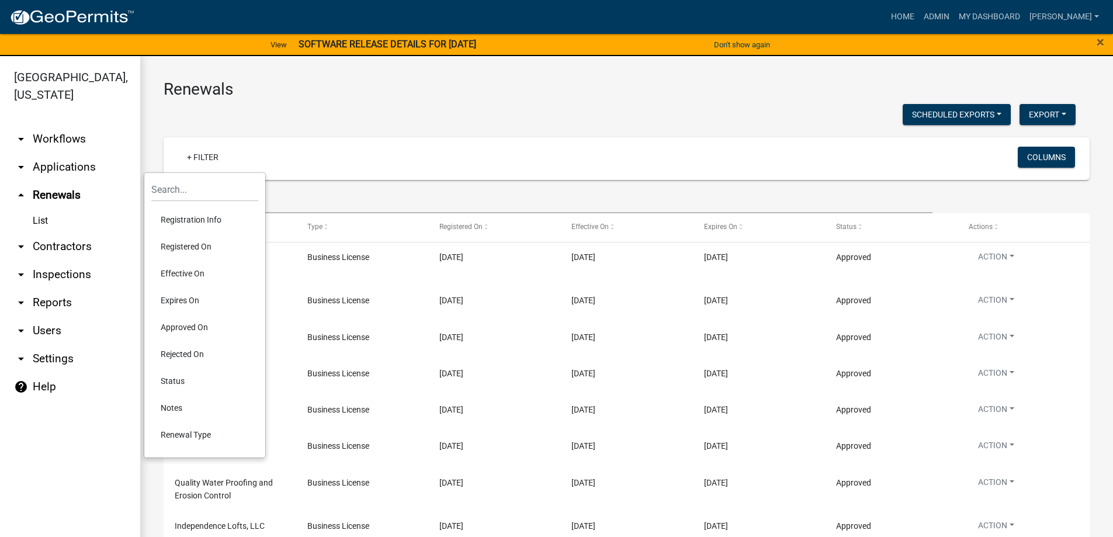
click at [52, 164] on link "arrow_drop_down Applications" at bounding box center [70, 167] width 140 height 28
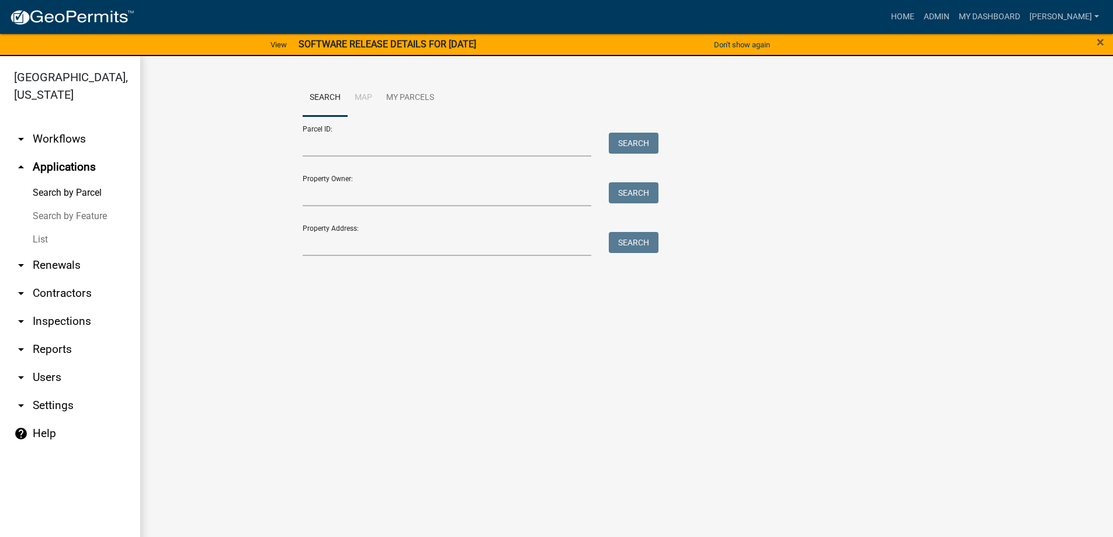
click at [42, 242] on link "List" at bounding box center [70, 239] width 140 height 23
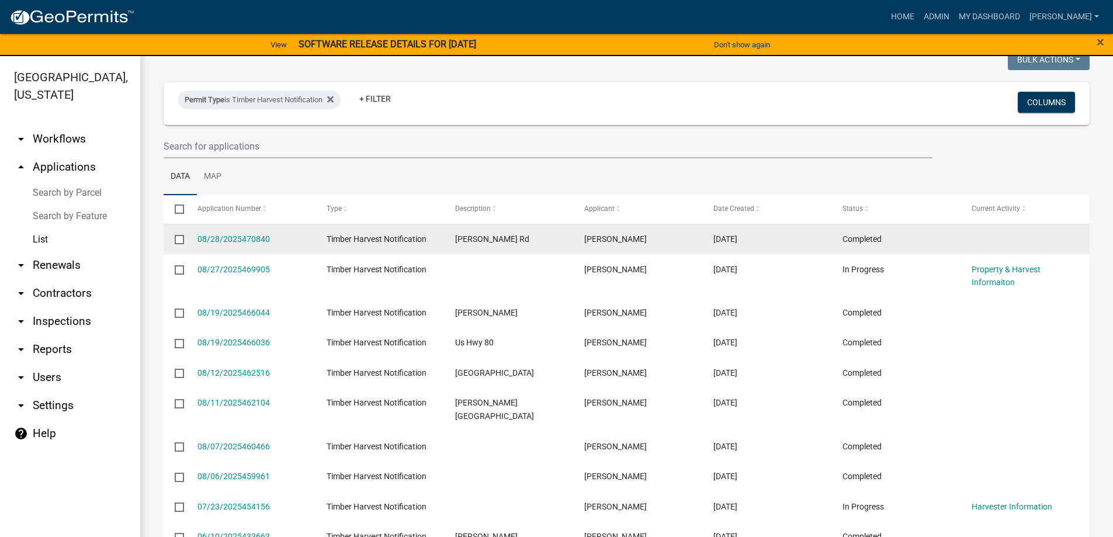
scroll to position [150, 0]
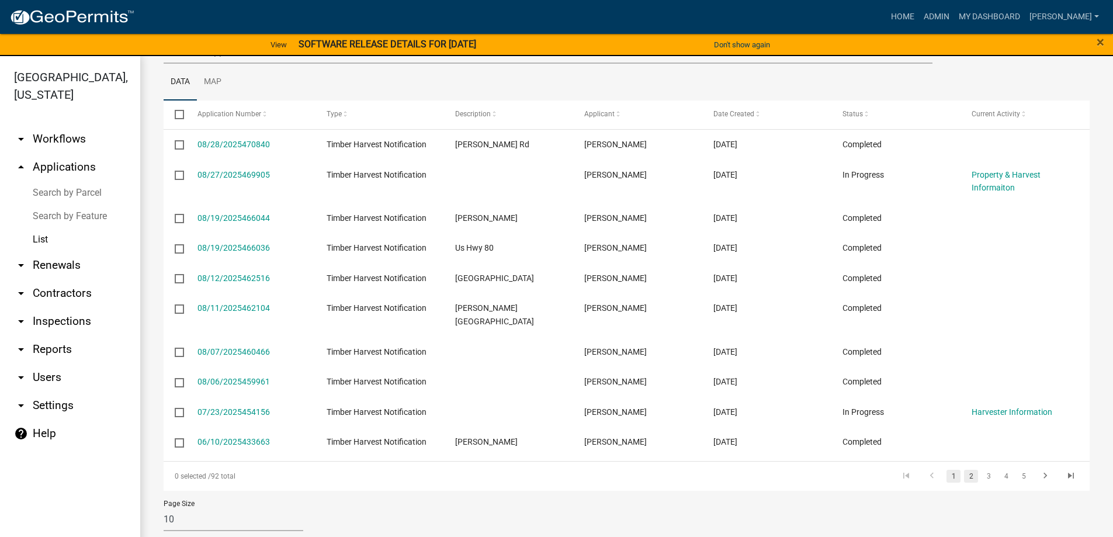
click at [968, 470] on link "2" at bounding box center [971, 476] width 14 height 13
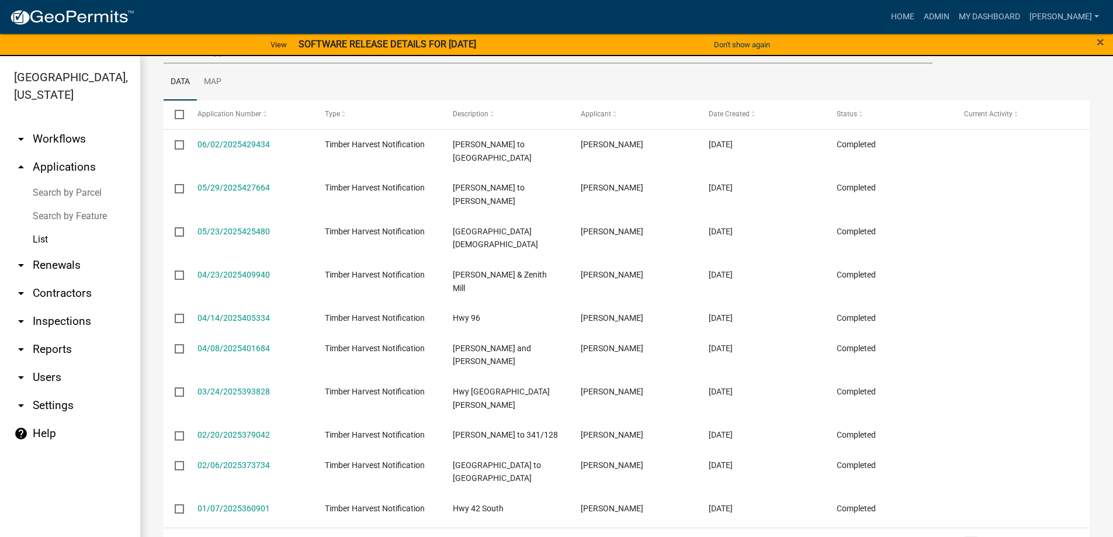
click at [231, 227] on link "05/23/2025425480" at bounding box center [234, 231] width 72 height 9
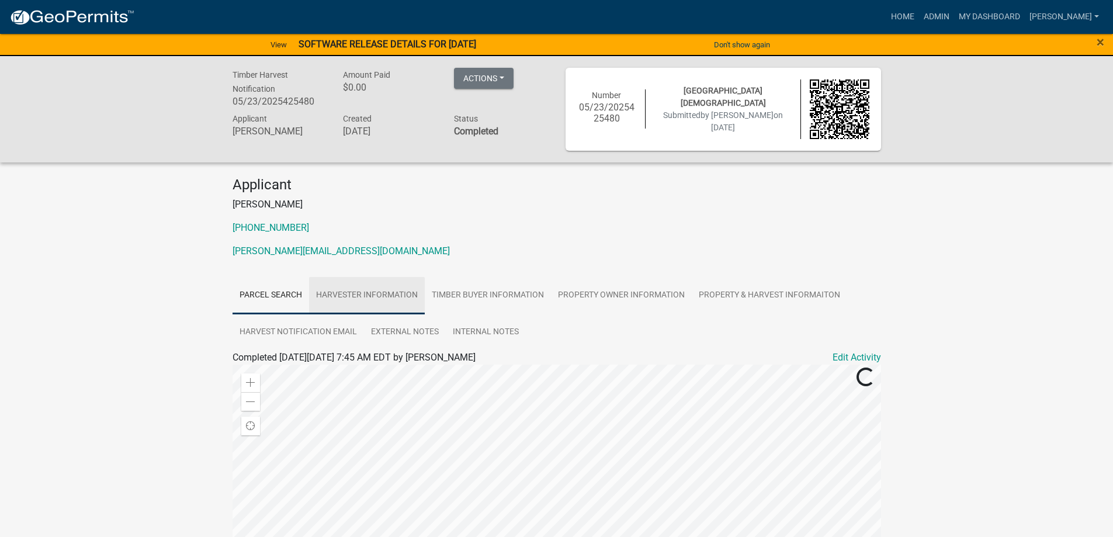
click at [372, 301] on link "Harvester Information" at bounding box center [367, 295] width 116 height 37
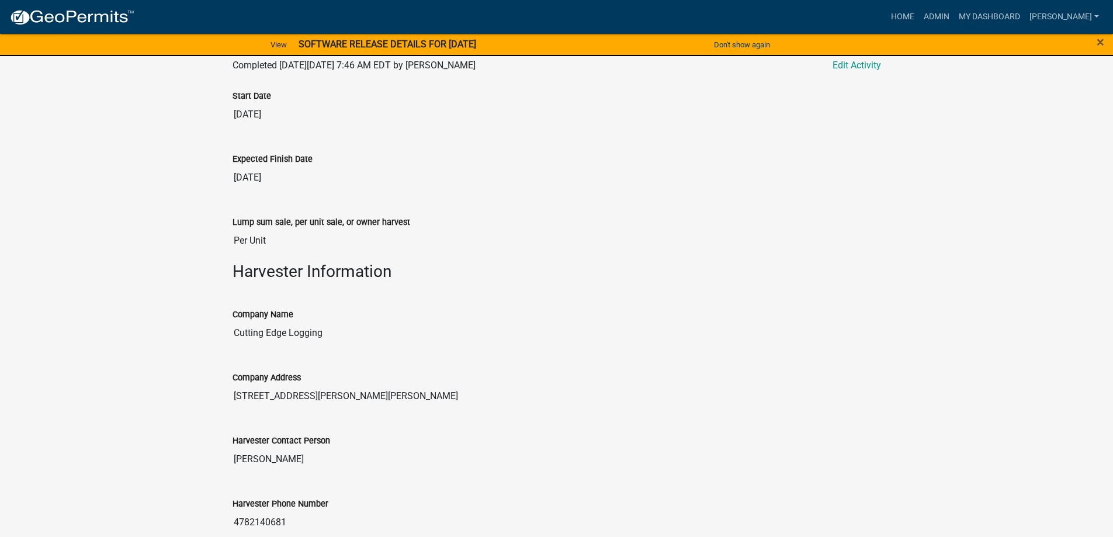
scroll to position [380, 0]
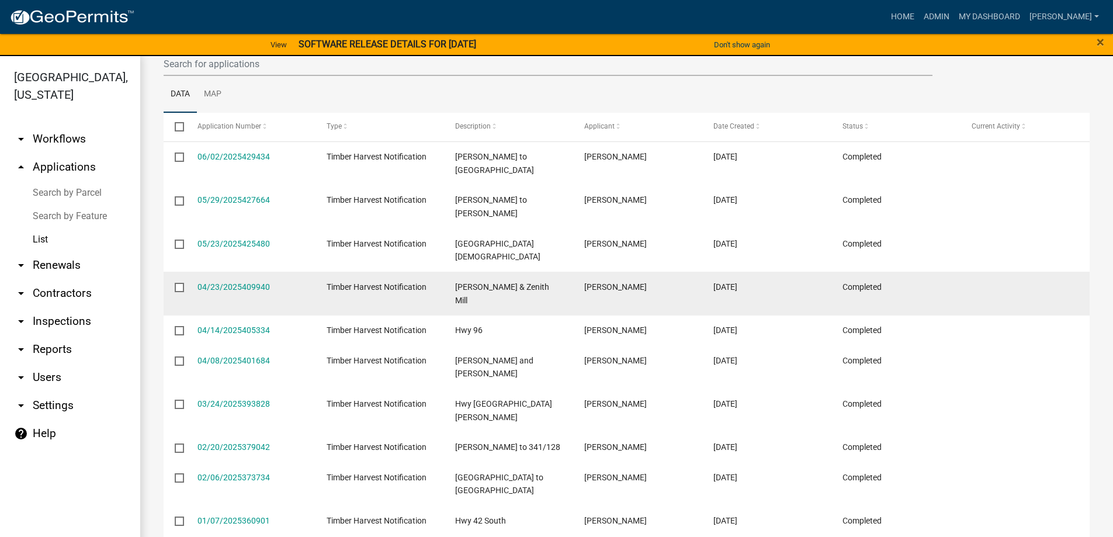
scroll to position [117, 0]
